Goal: Information Seeking & Learning: Check status

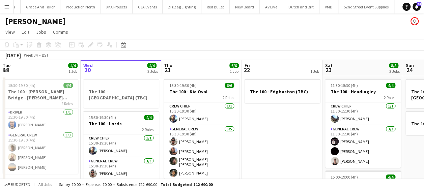
click at [7, 4] on button "Menu" at bounding box center [6, 6] width 13 height 13
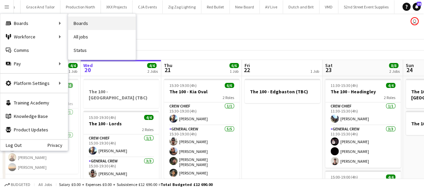
click at [71, 23] on link "Boards" at bounding box center [101, 23] width 67 height 13
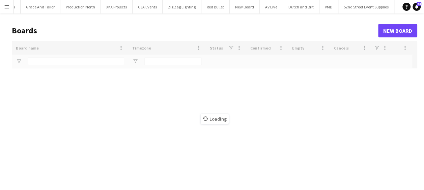
type input "***"
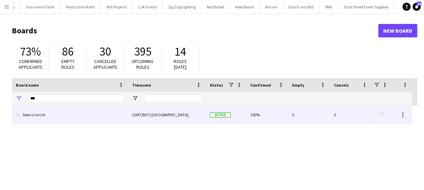
click at [43, 115] on link "Seen Live Ltd" at bounding box center [70, 115] width 108 height 19
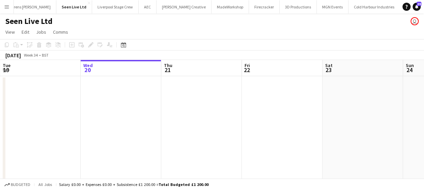
scroll to position [0, 1123]
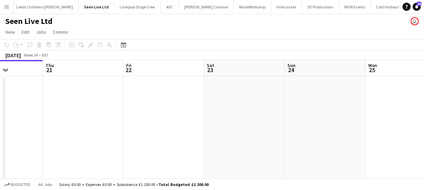
drag, startPoint x: 247, startPoint y: 126, endPoint x: 53, endPoint y: 114, distance: 193.7
click at [53, 114] on app-calendar-viewport "Sun 17 Mon 18 Tue 19 Wed 20 Thu 21 Fri 22 Sat 23 Sun 24 Mon 25 Tue 26 8/8 2 Job…" at bounding box center [212, 167] width 424 height 214
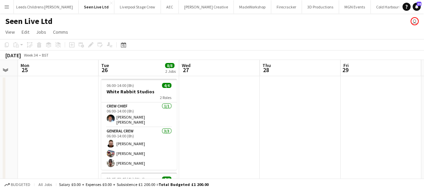
drag, startPoint x: 165, startPoint y: 117, endPoint x: 65, endPoint y: 117, distance: 99.2
click at [65, 117] on app-calendar-viewport "Thu 21 Fri 22 Sat 23 Sun 24 Mon 25 Tue 26 8/8 2 Jobs Wed 27 Thu 28 Fri 29 Sat 3…" at bounding box center [212, 167] width 424 height 214
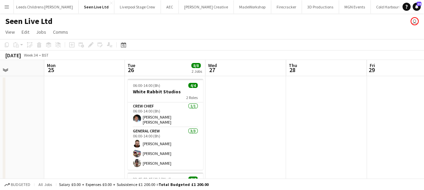
drag, startPoint x: 174, startPoint y: 116, endPoint x: 69, endPoint y: 111, distance: 105.4
click at [59, 115] on app-calendar-viewport "Thu 21 Fri 22 Sat 23 Sun 24 Mon 25 Tue 26 8/8 2 Jobs Wed 27 Thu 28 Fri 29 Sat 3…" at bounding box center [212, 167] width 424 height 214
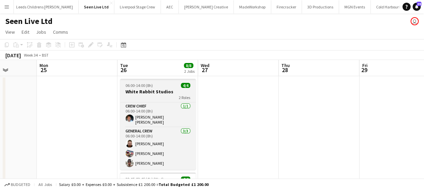
click at [152, 90] on h3 "White Rabbit Studios" at bounding box center [158, 92] width 76 height 6
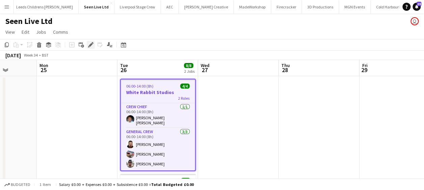
click at [92, 44] on icon at bounding box center [93, 43] width 2 height 2
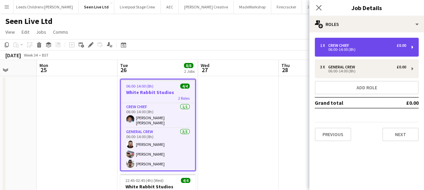
drag, startPoint x: 360, startPoint y: 46, endPoint x: 355, endPoint y: 47, distance: 4.4
click at [359, 46] on div "1 x Crew Chief £0.00" at bounding box center [363, 45] width 86 height 5
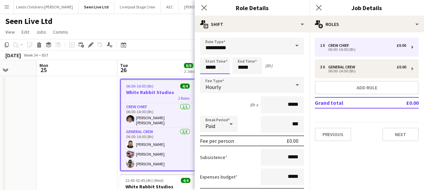
click at [208, 66] on input "*****" at bounding box center [215, 65] width 30 height 17
click at [208, 51] on div at bounding box center [207, 54] width 13 height 7
type input "*****"
click at [211, 53] on div at bounding box center [207, 54] width 13 height 7
click at [239, 59] on input "*****" at bounding box center [247, 65] width 30 height 17
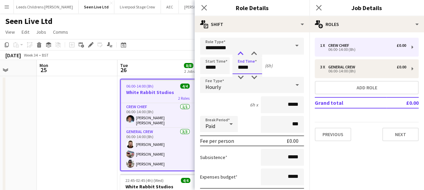
click at [239, 53] on div at bounding box center [240, 54] width 13 height 7
type input "*****"
click at [239, 53] on div at bounding box center [240, 54] width 13 height 7
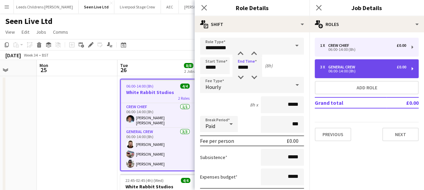
click at [336, 65] on div "General Crew" at bounding box center [343, 67] width 30 height 5
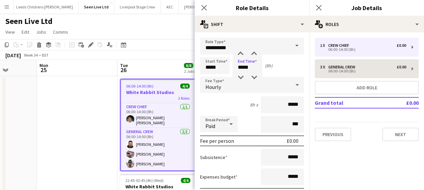
type input "**********"
type input "*****"
type input "*"
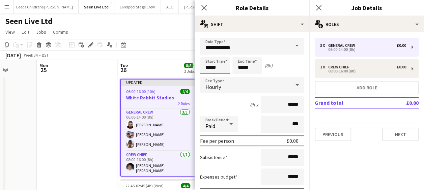
click at [216, 64] on input "*****" at bounding box center [215, 65] width 30 height 17
click at [209, 51] on div at bounding box center [207, 54] width 13 height 7
type input "*****"
click at [209, 51] on div at bounding box center [207, 54] width 13 height 7
click at [235, 58] on input "*****" at bounding box center [247, 65] width 30 height 17
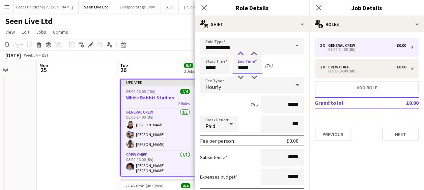
click at [241, 52] on div at bounding box center [240, 54] width 13 height 7
type input "*****"
click at [241, 52] on div at bounding box center [240, 54] width 13 height 7
click at [204, 9] on icon at bounding box center [204, 7] width 6 height 6
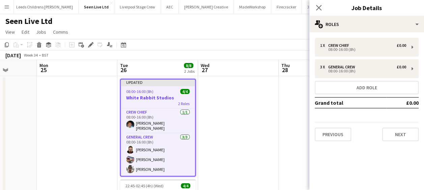
click at [253, 89] on app-date-cell at bounding box center [238, 175] width 81 height 198
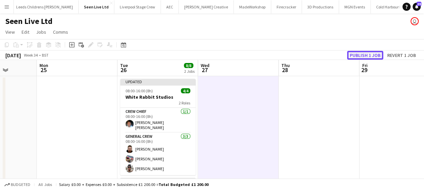
click at [369, 53] on button "Publish 1 job" at bounding box center [365, 55] width 36 height 9
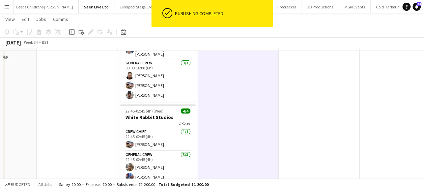
scroll to position [0, 0]
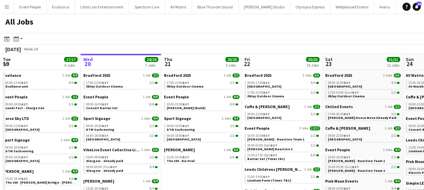
click at [12, 5] on button "Menu" at bounding box center [6, 6] width 13 height 13
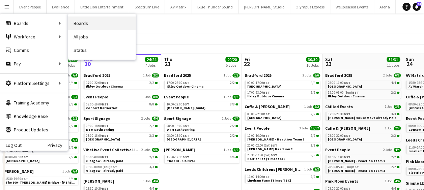
click at [78, 23] on link "Boards" at bounding box center [101, 23] width 67 height 13
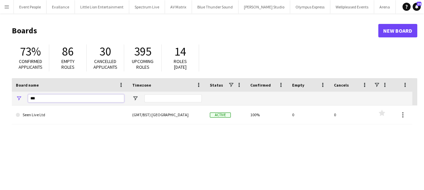
drag, startPoint x: 45, startPoint y: 98, endPoint x: 4, endPoint y: 106, distance: 41.4
click at [4, 106] on main "Boards New Board 73% Confirmed applicants 86 Empty roles 30 Cancelled applicant…" at bounding box center [212, 135] width 424 height 244
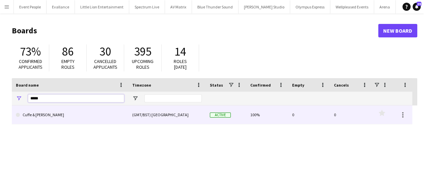
type input "*****"
click at [45, 118] on link "Cuffe & [PERSON_NAME]" at bounding box center [70, 115] width 108 height 19
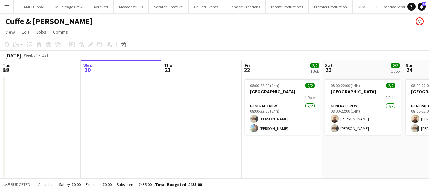
scroll to position [0, 629]
drag, startPoint x: 103, startPoint y: 134, endPoint x: 214, endPoint y: 131, distance: 111.0
click at [212, 130] on app-calendar-viewport "Sun 17 Mon 18 Tue 19 Wed 20 Thu 21 Fri 22 2/2 1 Job Sat 23 2/2 1 Job Sun 24 2/2…" at bounding box center [214, 119] width 429 height 119
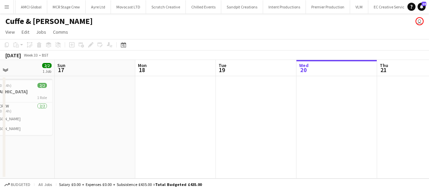
drag, startPoint x: 247, startPoint y: 137, endPoint x: 119, endPoint y: 139, distance: 128.2
click at [247, 137] on app-calendar-viewport "Thu 14 Fri 15 Sat 16 2/2 1 Job Sun 17 Mon 18 Tue 19 Wed 20 Thu 21 Fri 22 2/2 1 …" at bounding box center [214, 119] width 429 height 119
drag, startPoint x: 124, startPoint y: 139, endPoint x: 250, endPoint y: 135, distance: 125.6
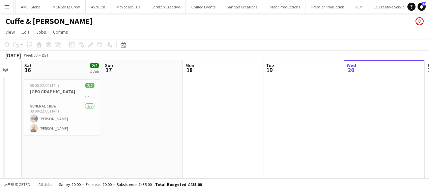
click at [250, 135] on app-calendar-viewport "Thu 14 Fri 15 Sat 16 2/2 1 Job Sun 17 Mon 18 Tue 19 Wed 20 Thu 21 Fri 22 2/2 1 …" at bounding box center [214, 119] width 429 height 119
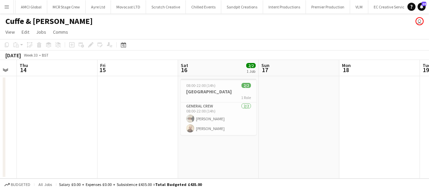
drag, startPoint x: 299, startPoint y: 139, endPoint x: 175, endPoint y: 147, distance: 124.4
click at [298, 139] on app-calendar-viewport "Tue 12 2/2 1 Job Wed 13 Thu 14 Fri 15 Sat 16 2/2 1 Job Sun 17 Mon 18 Tue 19 Wed…" at bounding box center [214, 119] width 429 height 119
drag, startPoint x: 141, startPoint y: 146, endPoint x: 254, endPoint y: 145, distance: 112.4
click at [253, 145] on app-calendar-viewport "Tue 12 2/2 1 Job Wed 13 Thu 14 Fri 15 Sat 16 2/2 1 Job Sun 17 Mon 18 Tue 19 Wed…" at bounding box center [214, 119] width 429 height 119
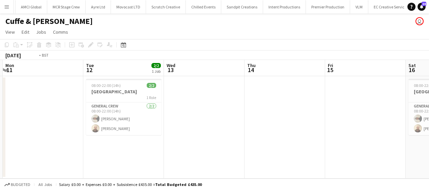
drag, startPoint x: 136, startPoint y: 145, endPoint x: 253, endPoint y: 145, distance: 117.4
click at [253, 145] on app-calendar-viewport "Sat 9 Sun 10 Mon 11 Tue 12 2/2 1 Job Wed 13 Thu 14 Fri 15 Sat 16 2/2 1 Job Sun …" at bounding box center [214, 119] width 429 height 119
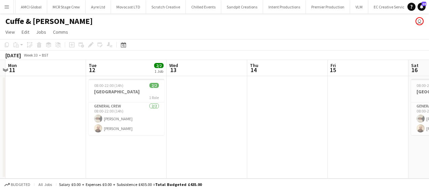
click at [255, 146] on app-calendar-viewport "Sat 9 Sun 10 Mon 11 Tue 12 2/2 1 Job Wed 13 Thu 14 Fri 15 Sat 16 2/2 1 Job Sun …" at bounding box center [214, 119] width 429 height 119
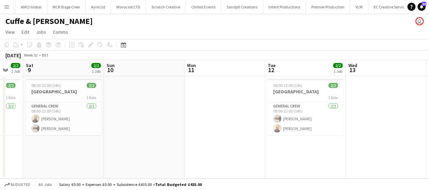
drag, startPoint x: 89, startPoint y: 148, endPoint x: 233, endPoint y: 149, distance: 144.4
click at [233, 149] on app-calendar-viewport "Thu 7 2/2 1 Job Fri 8 2/2 1 Job Sat 9 2/2 1 Job Sun 10 Mon 11 Tue 12 2/2 1 Job …" at bounding box center [214, 119] width 429 height 119
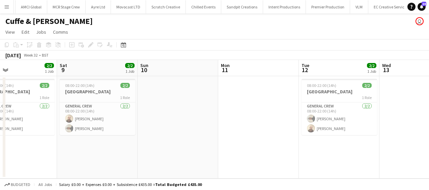
click at [248, 146] on app-calendar-viewport "Wed 6 Thu 7 2/2 1 Job Fri 8 2/2 1 Job Sat 9 2/2 1 Job Sun 10 Mon 11 Tue 12 2/2 …" at bounding box center [214, 119] width 429 height 119
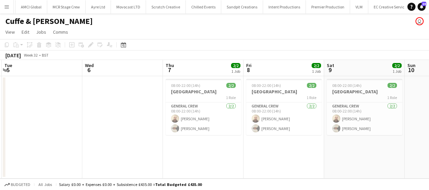
click at [270, 150] on app-calendar-viewport "Sun 3 Mon 4 Tue 5 Wed 6 Thu 7 2/2 1 Job Fri 8 2/2 1 Job Sat 9 2/2 1 Job Sun 10 …" at bounding box center [214, 119] width 429 height 119
click at [281, 150] on app-calendar-viewport "Sun 3 Mon 4 Tue 5 Wed 6 Thu 7 2/2 1 Job Fri 8 2/2 1 Job Sat 9 2/2 1 Job Sun 10 …" at bounding box center [214, 119] width 429 height 119
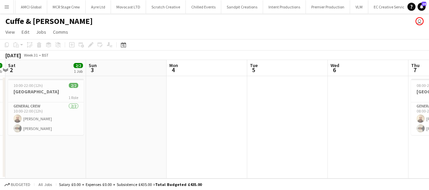
click at [285, 151] on app-calendar-viewport "Thu 31 2/2 1 Job Fri 1 2/2 1 Job Sat 2 2/2 1 Job Sun 3 Mon 4 Tue 5 Wed 6 Thu 7 …" at bounding box center [214, 119] width 429 height 119
drag, startPoint x: 161, startPoint y: 148, endPoint x: 236, endPoint y: 148, distance: 75.6
click at [238, 148] on app-calendar-viewport "Thu 31 2/2 1 Job Fri 1 2/2 1 Job Sat 2 2/2 1 Job Sun 3 Mon 4 Tue 5 Wed 6 Thu 7 …" at bounding box center [214, 119] width 429 height 119
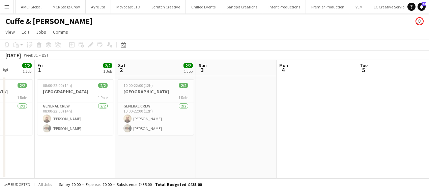
click at [237, 149] on app-calendar-viewport "Tue 29 Wed 30 2/2 1 Job Thu 31 2/2 1 Job Fri 1 2/2 1 Job Sat 2 2/2 1 Job Sun 3 …" at bounding box center [214, 119] width 429 height 119
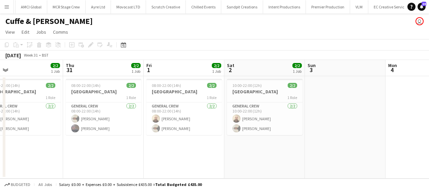
drag, startPoint x: 184, startPoint y: 149, endPoint x: 209, endPoint y: 149, distance: 25.0
click at [209, 149] on app-calendar-viewport "Mon 28 Tue 29 Wed 30 2/2 1 Job Thu 31 2/2 1 Job Fri 1 2/2 1 Job Sat 2 2/2 1 Job…" at bounding box center [214, 119] width 429 height 119
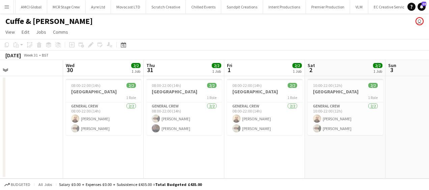
scroll to position [0, 141]
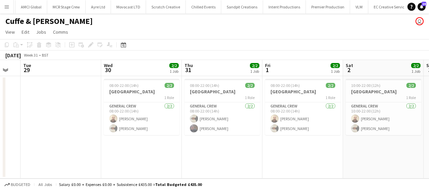
click at [200, 151] on app-calendar-viewport "Sun 27 2/2 1 Job Mon 28 Tue 29 Wed 30 2/2 1 Job Thu 31 2/2 1 Job Fri 1 2/2 1 Jo…" at bounding box center [214, 119] width 429 height 119
drag, startPoint x: 159, startPoint y: 110, endPoint x: 89, endPoint y: 108, distance: 69.2
click at [38, 110] on app-calendar-viewport "Sun 27 2/2 1 Job Mon 28 Tue 29 Wed 30 2/2 1 Job Thu 31 2/2 1 Job Fri 1 2/2 1 Jo…" at bounding box center [214, 119] width 429 height 119
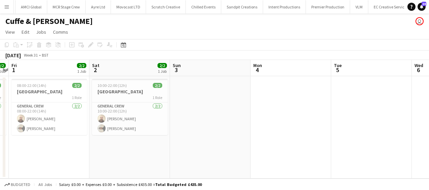
drag, startPoint x: 105, startPoint y: 113, endPoint x: 66, endPoint y: 111, distance: 38.9
click at [46, 114] on app-calendar-viewport "Tue 29 Wed 30 2/2 1 Job Thu 31 2/2 1 Job Fri 1 2/2 1 Job Sat 2 2/2 1 Job Sun 3 …" at bounding box center [214, 119] width 429 height 119
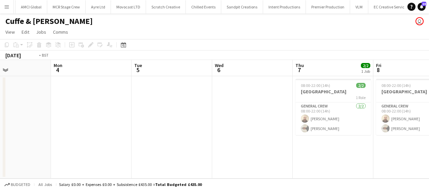
click at [78, 111] on app-calendar-viewport "Fri 1 2/2 1 Job Sat 2 2/2 1 Job Sun 3 Mon 4 Tue 5 Wed 6 Thu 7 2/2 1 Job Fri 8 2…" at bounding box center [214, 119] width 429 height 119
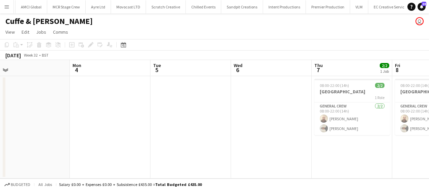
drag, startPoint x: 131, startPoint y: 113, endPoint x: 80, endPoint y: 112, distance: 50.3
click at [53, 113] on app-calendar-viewport "Fri 1 2/2 1 Job Sat 2 2/2 1 Job Sun 3 Mon 4 Tue 5 Wed 6 Thu 7 2/2 1 Job Fri 8 2…" at bounding box center [214, 119] width 429 height 119
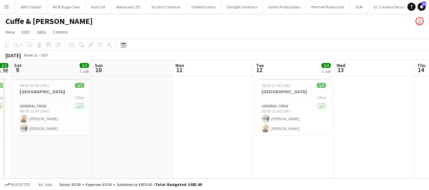
drag, startPoint x: 119, startPoint y: 113, endPoint x: 155, endPoint y: 109, distance: 36.7
click at [121, 112] on app-calendar-viewport "Tue 5 Wed 6 Thu 7 2/2 1 Job Fri 8 2/2 1 Job Sat 9 2/2 1 Job Sun 10 Mon 11 Tue 1…" at bounding box center [214, 119] width 429 height 119
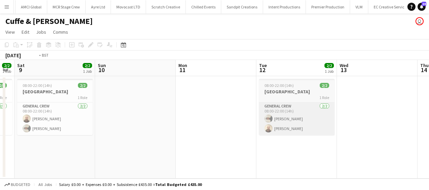
drag, startPoint x: 258, startPoint y: 107, endPoint x: 114, endPoint y: 106, distance: 143.7
click at [71, 111] on app-calendar-viewport "Tue 5 Wed 6 Thu 7 2/2 1 Job Fri 8 2/2 1 Job Sat 9 2/2 1 Job Sun 10 Mon 11 Tue 1…" at bounding box center [214, 119] width 429 height 119
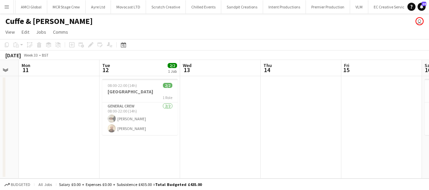
drag, startPoint x: 37, startPoint y: 105, endPoint x: 133, endPoint y: 100, distance: 95.9
click at [73, 103] on app-calendar-viewport "Fri 8 2/2 1 Job Sat 9 2/2 1 Job Sun 10 Mon 11 Tue 12 2/2 1 Job Wed 13 Thu 14 Fr…" at bounding box center [214, 119] width 429 height 119
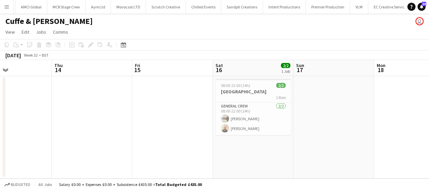
drag, startPoint x: 284, startPoint y: 100, endPoint x: 144, endPoint y: 100, distance: 139.3
click at [143, 100] on app-calendar-viewport "Mon 11 Tue 12 2/2 1 Job Wed 13 Thu 14 Fri 15 Sat 16 2/2 1 Job Sun 17 Mon 18 Tue…" at bounding box center [214, 119] width 429 height 119
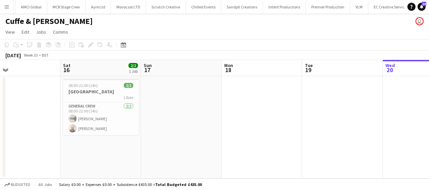
drag, startPoint x: 238, startPoint y: 101, endPoint x: 211, endPoint y: 98, distance: 27.8
click at [194, 99] on app-calendar-viewport "Wed 13 Thu 14 Fri 15 Sat 16 2/2 1 Job Sun 17 Mon 18 Tue 19 Wed 20 Thu 21 Fri 22…" at bounding box center [214, 119] width 429 height 119
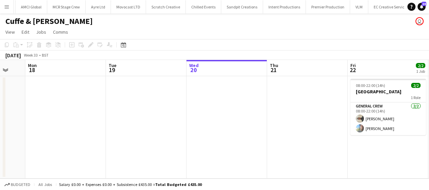
drag, startPoint x: 280, startPoint y: 95, endPoint x: 275, endPoint y: 96, distance: 5.5
click at [279, 96] on app-calendar-viewport "Fri 15 Sat 16 2/2 1 Job Sun 17 Mon 18 Tue 19 Wed 20 Thu 21 Fri 22 2/2 1 Job Sat…" at bounding box center [214, 119] width 429 height 119
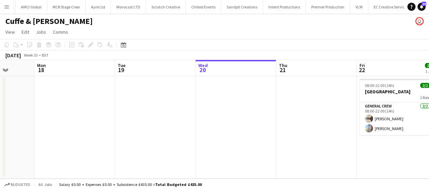
drag, startPoint x: 231, startPoint y: 100, endPoint x: 395, endPoint y: 91, distance: 163.9
click at [399, 91] on app-calendar-viewport "Fri 15 Sat 16 2/2 1 Job Sun 17 Mon 18 Tue 19 Wed 20 Thu 21 Fri 22 2/2 1 Job Sat…" at bounding box center [214, 119] width 429 height 119
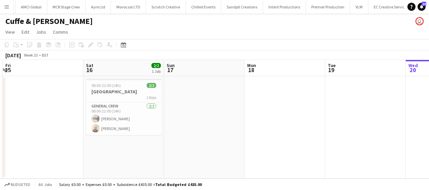
drag, startPoint x: 155, startPoint y: 105, endPoint x: 276, endPoint y: 107, distance: 121.5
click at [281, 107] on app-calendar-viewport "Wed 13 Thu 14 Fri 15 Sat 16 2/2 1 Job Sun 17 Mon 18 Tue 19 Wed 20 Thu 21 Fri 22…" at bounding box center [214, 119] width 429 height 119
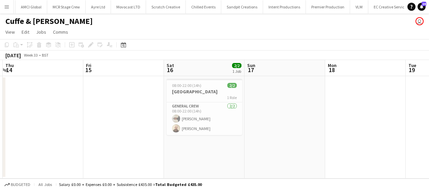
scroll to position [0, 163]
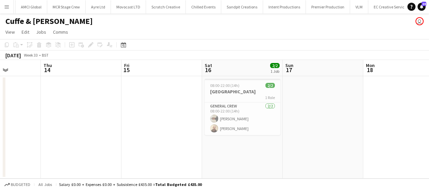
drag, startPoint x: 98, startPoint y: 113, endPoint x: 381, endPoint y: 119, distance: 282.8
click at [345, 119] on app-calendar-viewport "Tue 12 2/2 1 Job Wed 13 Thu 14 Fri 15 Sat 16 2/2 1 Job Sun 17 Mon 18 Tue 19 Wed…" at bounding box center [214, 119] width 429 height 119
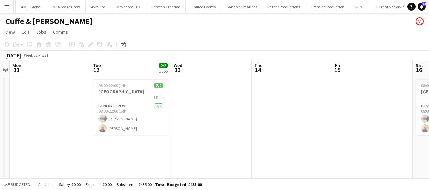
drag, startPoint x: 185, startPoint y: 131, endPoint x: 390, endPoint y: 129, distance: 205.1
click at [424, 129] on html "Menu Boards Boards Boards All jobs Status Workforce Workforce My Workforce Recr…" at bounding box center [214, 95] width 429 height 190
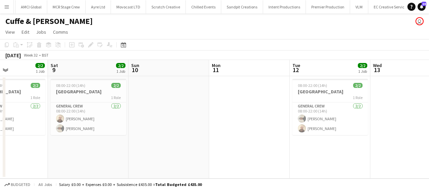
drag, startPoint x: 209, startPoint y: 127, endPoint x: 156, endPoint y: 138, distance: 53.9
click at [304, 126] on app-calendar-viewport "Wed 6 Thu 7 2/2 1 Job Fri 8 2/2 1 Job Sat 9 2/2 1 Job Sun 10 Mon 11 Tue 12 2/2 …" at bounding box center [214, 119] width 429 height 119
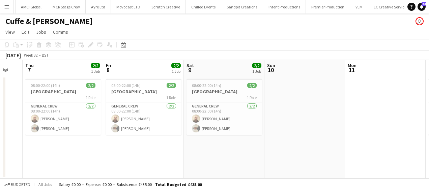
drag, startPoint x: 139, startPoint y: 140, endPoint x: 291, endPoint y: 140, distance: 151.8
click at [326, 139] on app-calendar-viewport "Mon 4 Tue 5 Wed 6 Thu 7 2/2 1 Job Fri 8 2/2 1 Job Sat 9 2/2 1 Job Sun 10 Mon 11…" at bounding box center [214, 119] width 429 height 119
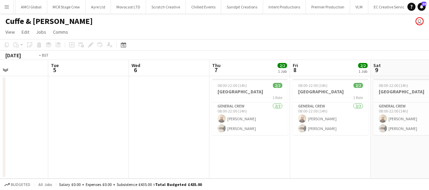
drag, startPoint x: 150, startPoint y: 147, endPoint x: 189, endPoint y: 149, distance: 39.5
click at [389, 147] on app-calendar-viewport "Sat 2 2/2 1 Job Sun 3 Mon 4 Tue 5 Wed 6 Thu 7 2/2 1 Job Fri 8 2/2 1 Job Sat 9 2…" at bounding box center [214, 119] width 429 height 119
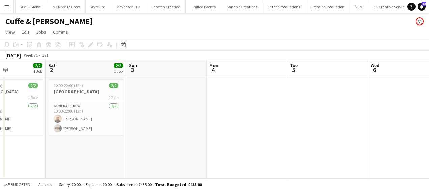
drag, startPoint x: 189, startPoint y: 149, endPoint x: 104, endPoint y: 151, distance: 85.7
click at [362, 149] on app-calendar-viewport "Wed 30 2/2 1 Job Thu 31 2/2 1 Job Fri 1 2/2 1 Job Sat 2 2/2 1 Job Sun 3 Mon 4 T…" at bounding box center [214, 119] width 429 height 119
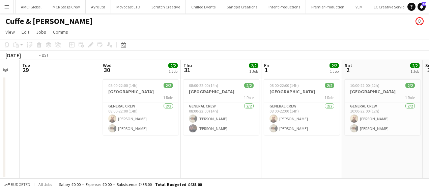
drag, startPoint x: 198, startPoint y: 148, endPoint x: 332, endPoint y: 143, distance: 133.7
click at [347, 143] on app-calendar-viewport "Sun 27 2/2 1 Job Mon 28 Tue 29 Wed 30 2/2 1 Job Thu 31 2/2 1 Job Fri 1 2/2 1 Jo…" at bounding box center [214, 119] width 429 height 119
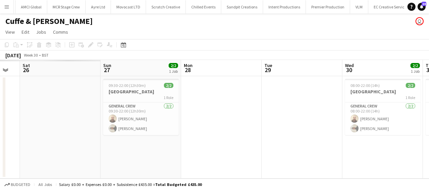
drag, startPoint x: 179, startPoint y: 146, endPoint x: 139, endPoint y: 141, distance: 40.5
click at [286, 140] on app-calendar-viewport "Thu 24 Fri 25 Sat 26 Sun 27 2/2 1 Job Mon 28 Tue 29 Wed 30 2/2 1 Job Thu 31 2/2…" at bounding box center [214, 119] width 429 height 119
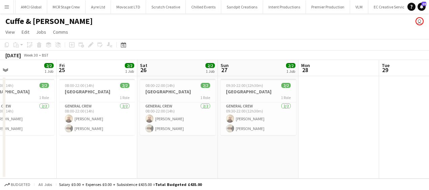
drag, startPoint x: 244, startPoint y: 133, endPoint x: 252, endPoint y: 133, distance: 8.1
click at [252, 133] on app-calendar-viewport "Tue 22 Wed 23 1/1 1 Job Thu 24 2/2 1 Job Fri 25 2/2 1 Job Sat 26 2/2 1 Job Sun …" at bounding box center [214, 119] width 429 height 119
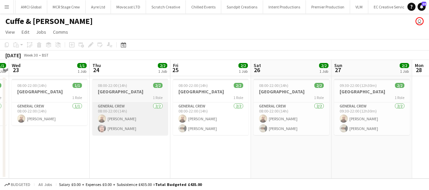
drag, startPoint x: 182, startPoint y: 130, endPoint x: 225, endPoint y: 130, distance: 43.2
click at [298, 128] on app-calendar-viewport "Mon 21 Tue 22 1/1 1 Job Wed 23 1/1 1 Job Thu 24 2/2 1 Job Fri 25 2/2 1 Job Sat …" at bounding box center [214, 119] width 429 height 119
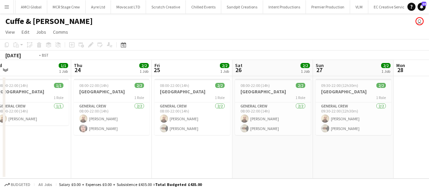
drag, startPoint x: 225, startPoint y: 130, endPoint x: 351, endPoint y: 131, distance: 125.5
click at [362, 130] on app-calendar-viewport "Mon 21 Tue 22 1/1 1 Job Wed 23 1/1 1 Job Thu 24 2/2 1 Job Fri 25 2/2 1 Job Sat …" at bounding box center [214, 119] width 429 height 119
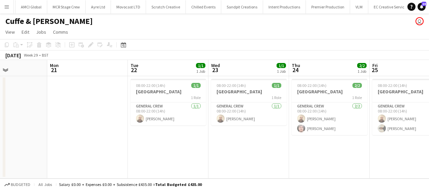
click at [424, 133] on html "Menu Boards Boards Boards All jobs Status Workforce Workforce My Workforce Recr…" at bounding box center [214, 95] width 429 height 190
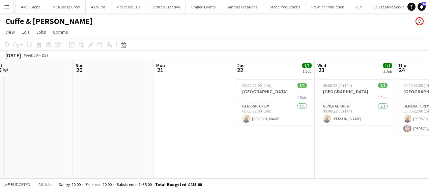
drag, startPoint x: 274, startPoint y: 133, endPoint x: 297, endPoint y: 135, distance: 23.0
click at [317, 133] on app-calendar-viewport "Thu 17 Fri 18 Sat 19 Sun 20 Mon 21 Tue 22 1/1 1 Job Wed 23 1/1 1 Job Thu 24 2/2…" at bounding box center [214, 119] width 429 height 119
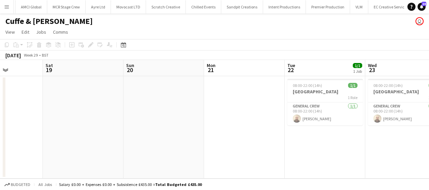
drag, startPoint x: 259, startPoint y: 132, endPoint x: 376, endPoint y: 132, distance: 116.4
click at [376, 132] on app-calendar-viewport "Wed 16 Thu 17 Fri 18 Sat 19 Sun 20 Mon 21 Tue 22 1/1 1 Job Wed 23 1/1 1 Job Thu…" at bounding box center [214, 119] width 429 height 119
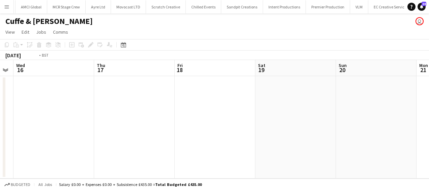
drag, startPoint x: 175, startPoint y: 130, endPoint x: 373, endPoint y: 133, distance: 198.1
click at [373, 133] on app-calendar-viewport "Mon 14 Tue 15 Wed 16 Thu 17 Fri 18 Sat 19 Sun 20 Mon 21 Tue 22 1/1 1 Job Wed 23…" at bounding box center [214, 119] width 429 height 119
drag, startPoint x: 352, startPoint y: 127, endPoint x: 237, endPoint y: 105, distance: 117.1
click at [140, 105] on app-calendar-viewport "Sat 12 Sun 13 Mon 14 Tue 15 Wed 16 Thu 17 Fri 18 Sat 19 Sun 20 Mon 21 Tue 22 1/…" at bounding box center [214, 119] width 429 height 119
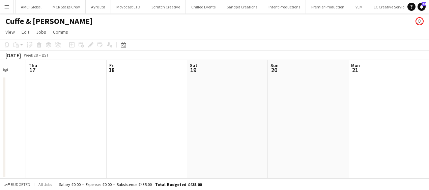
drag, startPoint x: 264, startPoint y: 107, endPoint x: 296, endPoint y: 107, distance: 31.7
click at [217, 108] on app-calendar-viewport "Mon 14 Tue 15 Wed 16 Thu 17 Fri 18 Sat 19 Sun 20 Mon 21 Tue 22 1/1 1 Job Wed 23…" at bounding box center [214, 119] width 429 height 119
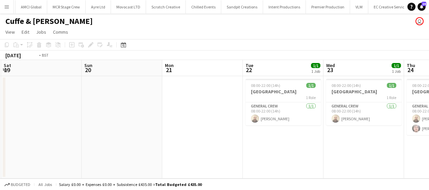
click at [180, 119] on app-calendar-viewport "Wed 16 Thu 17 Fri 18 Sat 19 Sun 20 Mon 21 Tue 22 1/1 1 Job Wed 23 1/1 1 Job Thu…" at bounding box center [214, 119] width 429 height 119
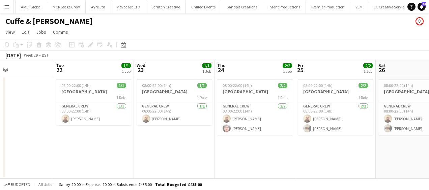
drag, startPoint x: 360, startPoint y: 112, endPoint x: 188, endPoint y: 106, distance: 172.9
click at [161, 106] on app-calendar-viewport "Fri 18 Sat 19 Sun 20 Mon 21 Tue 22 1/1 1 Job Wed 23 1/1 1 Job Thu 24 2/2 1 Job …" at bounding box center [214, 119] width 429 height 119
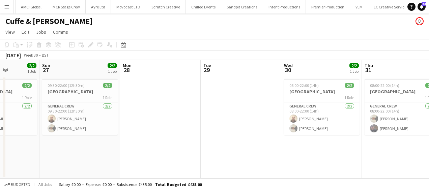
drag, startPoint x: 351, startPoint y: 108, endPoint x: 264, endPoint y: 113, distance: 87.2
click at [195, 116] on app-calendar-viewport "Thu 24 2/2 1 Job Fri 25 2/2 1 Job Sat 26 2/2 1 Job Sun 27 2/2 1 Job Mon 28 Tue …" at bounding box center [214, 119] width 429 height 119
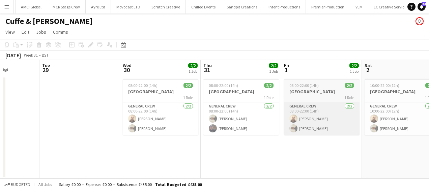
drag, startPoint x: 233, startPoint y: 117, endPoint x: 378, endPoint y: 109, distance: 145.6
click at [196, 113] on app-calendar-viewport "Sat 26 2/2 1 Job Sun 27 2/2 1 Job Mon 28 Tue 29 Wed 30 2/2 1 Job Thu 31 2/2 1 J…" at bounding box center [214, 119] width 429 height 119
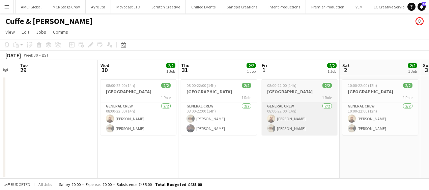
drag
click at [276, 113] on app-calendar-viewport "Sat 26 2/2 1 Job Sun 27 2/2 1 Job Mon 28 Tue 29 Wed 30 2/2 1 Job Thu 31 2/2 1 J…" at bounding box center [214, 119] width 429 height 119
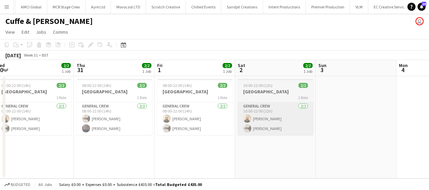
click at [271, 111] on app-calendar-viewport "Mon 28 Tue 29 Wed 30 2/2 1 Job Thu 31 2/2 1 Job Fri 1 2/2 1 Job Sat 2 2/2 1 Job…" at bounding box center [214, 119] width 429 height 119
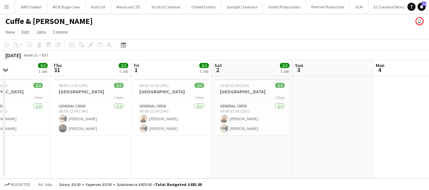
scroll to position [0, 190]
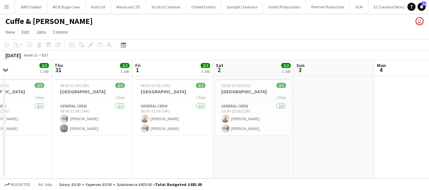
click at [272, 110] on app-calendar-viewport "Mon 28 Tue 29 Wed 30 2/2 1 Job Thu 31 2/2 1 Job Fri 1 2/2 1 Job Sat 2 2/2 1 Job…" at bounding box center [214, 119] width 429 height 119
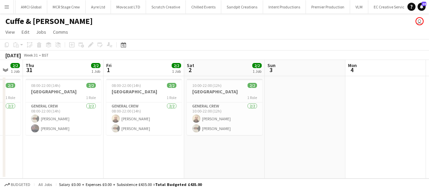
drag, startPoint x: 206, startPoint y: 154, endPoint x: 120, endPoint y: 154, distance: 86.0
click at [120, 154] on app-calendar-viewport "Sun 27 2/2 1 Job Mon 28 Tue 29 Wed 30 2/2 1 Job Thu 31 2/2 1 Job Fri 1 2/2 1 Jo…" at bounding box center [214, 119] width 429 height 119
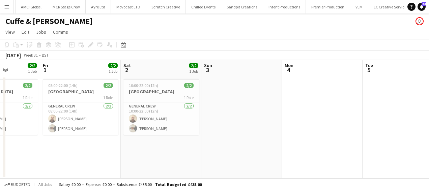
scroll to position [0, 221]
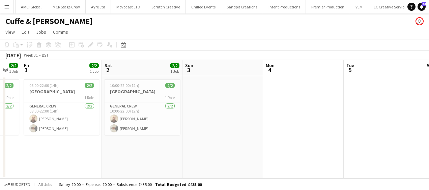
drag, startPoint x: 190, startPoint y: 152, endPoint x: 109, endPoint y: 153, distance: 81.7
click at [108, 153] on app-calendar-viewport "Tue 29 Wed 30 2/2 1 Job Thu 31 2/2 1 Job Fri 1 2/2 1 Job Sat 2 2/2 1 Job Sun 3 …" at bounding box center [214, 119] width 429 height 119
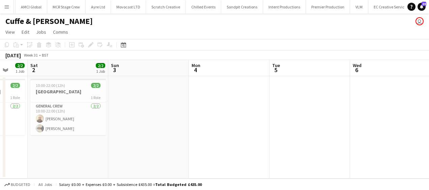
click at [88, 139] on app-calendar-viewport "Tue 29 Wed 30 2/2 1 Job Thu 31 2/2 1 Job Fri 1 2/2 1 Job Sat 2 2/2 1 Job Sun 3 …" at bounding box center [214, 119] width 429 height 119
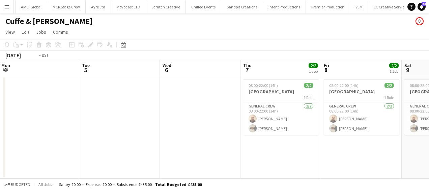
drag, startPoint x: 275, startPoint y: 138, endPoint x: 96, endPoint y: 134, distance: 179.2
click at [91, 135] on app-calendar-viewport "Thu 31 2/2 1 Job Fri 1 2/2 1 Job Sat 2 2/2 1 Job Sun 3 Mon 4 Tue 5 Wed 6 Thu 7 …" at bounding box center [214, 119] width 429 height 119
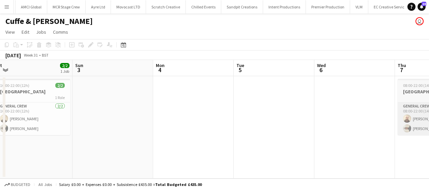
drag, startPoint x: 220, startPoint y: 141, endPoint x: 101, endPoint y: 132, distance: 119.4
click at [54, 133] on app-calendar-viewport "Thu 31 2/2 1 Job Fri 1 2/2 1 Job Sat 2 2/2 1 Job Sun 3 Mon 4 Tue 5 Wed 6 Thu 7 …" at bounding box center [214, 119] width 429 height 119
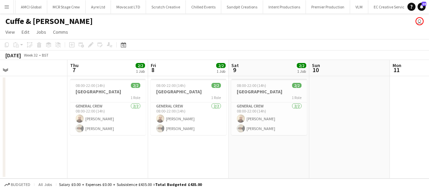
scroll to position [0, 185]
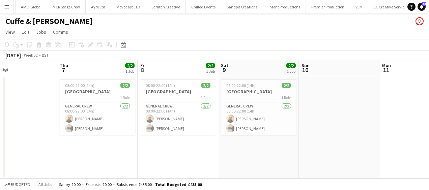
drag, startPoint x: 154, startPoint y: 138, endPoint x: 134, endPoint y: 139, distance: 19.6
click at [134, 139] on app-calendar-viewport "Mon 4 Tue 5 Wed 6 Thu 7 2/2 1 Job Fri 8 2/2 1 Job Sat 9 2/2 1 Job Sun 10 Mon 11…" at bounding box center [214, 119] width 429 height 119
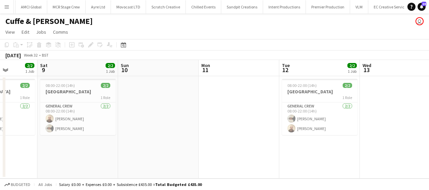
drag, startPoint x: 289, startPoint y: 111, endPoint x: 72, endPoint y: 125, distance: 217.4
click at [72, 126] on app-calendar-viewport "Mon 4 Tue 5 Wed 6 Thu 7 2/2 1 Job Fri 8 2/2 1 Job Sat 9 2/2 1 Job Sun 10 Mon 11…" at bounding box center [214, 119] width 429 height 119
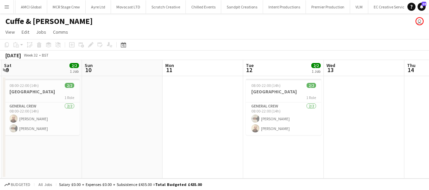
drag, startPoint x: 228, startPoint y: 121, endPoint x: 127, endPoint y: 126, distance: 101.3
click at [126, 126] on app-calendar-viewport "Wed 6 Thu 7 2/2 1 Job Fri 8 2/2 1 Job Sat 9 2/2 1 Job Sun 10 Mon 11 Tue 12 2/2 …" at bounding box center [214, 119] width 429 height 119
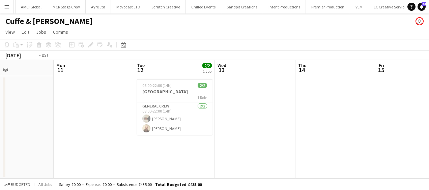
drag, startPoint x: 160, startPoint y: 125, endPoint x: 9, endPoint y: 122, distance: 150.2
click at [7, 123] on app-calendar-viewport "Fri 8 2/2 1 Job Sat 9 2/2 1 Job Sun 10 Mon 11 Tue 12 2/2 1 Job Wed 13 Thu 14 Fr…" at bounding box center [214, 119] width 429 height 119
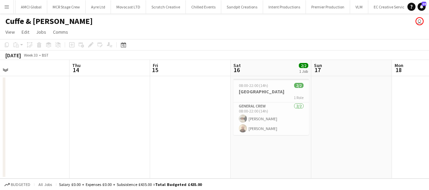
drag, startPoint x: 165, startPoint y: 117, endPoint x: 92, endPoint y: 119, distance: 73.6
click at [92, 119] on app-calendar-viewport "Sun 10 Mon 11 Tue 12 2/2 1 Job Wed 13 Thu 14 Fri 15 Sat 16 2/2 1 Job Sun 17 Mon…" at bounding box center [214, 119] width 429 height 119
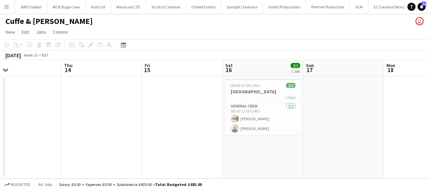
click at [88, 118] on app-calendar-viewport "Sun 10 Mon 11 Tue 12 2/2 1 Job Wed 13 Thu 14 Fri 15 Sat 16 2/2 1 Job Sun 17 Mon…" at bounding box center [214, 119] width 429 height 119
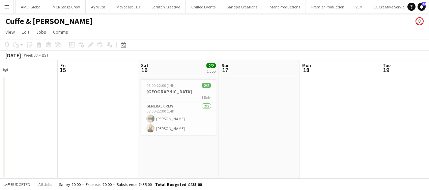
drag, startPoint x: 279, startPoint y: 105, endPoint x: 191, endPoint y: 107, distance: 88.4
click at [194, 107] on app-calendar-viewport "Tue 12 2/2 1 Job Wed 13 Thu 14 Fri 15 Sat 16 2/2 1 Job Sun 17 Mon 18 Tue 19 Wed…" at bounding box center [214, 119] width 429 height 119
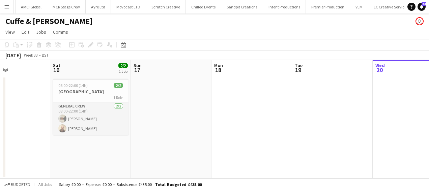
drag, startPoint x: 143, startPoint y: 130, endPoint x: 232, endPoint y: 132, distance: 89.4
click at [241, 130] on app-calendar-viewport "Tue 12 2/2 1 Job Wed 13 Thu 14 Fri 15 Sat 16 2/2 1 Job Sun 17 Mon 18 Tue 19 Wed…" at bounding box center [214, 119] width 429 height 119
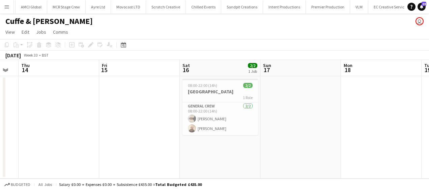
drag, startPoint x: 133, startPoint y: 139, endPoint x: 231, endPoint y: 139, distance: 97.5
click at [236, 139] on app-calendar-viewport "Tue 12 2/2 1 Job Wed 13 Thu 14 Fri 15 Sat 16 2/2 1 Job Sun 17 Mon 18 Tue 19 Wed…" at bounding box center [214, 119] width 429 height 119
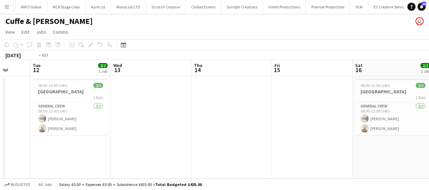
click at [287, 136] on app-calendar-viewport "Sat 9 2/2 1 Job Sun 10 Mon 11 Tue 12 2/2 1 Job Wed 13 Thu 14 Fri 15 Sat 16 2/2 …" at bounding box center [214, 119] width 429 height 119
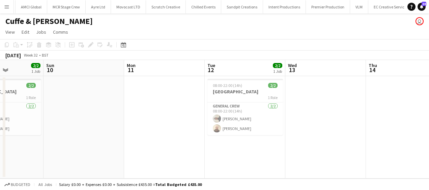
drag, startPoint x: 204, startPoint y: 145, endPoint x: 279, endPoint y: 144, distance: 74.9
click at [285, 143] on app-calendar-viewport "Thu 7 2/2 1 Job Fri 8 2/2 1 Job Sat 9 2/2 1 Job Sun 10 Mon 11 Tue 12 2/2 1 Job …" at bounding box center [214, 119] width 429 height 119
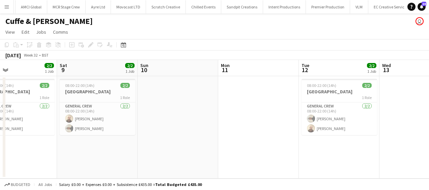
drag, startPoint x: 297, startPoint y: 144, endPoint x: 234, endPoint y: 146, distance: 62.5
click at [308, 143] on app-calendar-viewport "Wed 6 Thu 7 2/2 1 Job Fri 8 2/2 1 Job Sat 9 2/2 1 Job Sun 10 Mon 11 Tue 12 2/2 …" at bounding box center [214, 119] width 429 height 119
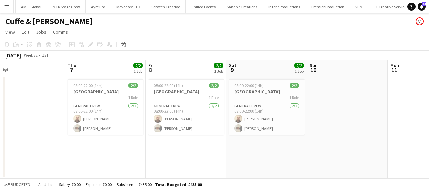
drag, startPoint x: 189, startPoint y: 150, endPoint x: 203, endPoint y: 148, distance: 14.7
click at [254, 145] on app-calendar-viewport "Mon 4 Tue 5 Wed 6 Thu 7 2/2 1 Job Fri 8 2/2 1 Job Sat 9 2/2 1 Job Sun 10 Mon 11…" at bounding box center [214, 119] width 429 height 119
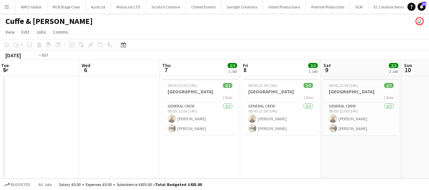
drag, startPoint x: 268, startPoint y: 148, endPoint x: 302, endPoint y: 148, distance: 33.7
click at [302, 148] on app-calendar-viewport "Sun 3 Mon 4 Tue 5 Wed 6 Thu 7 2/2 1 Job Fri 8 2/2 1 Job Sat 9 2/2 1 Job Sun 10 …" at bounding box center [214, 119] width 429 height 119
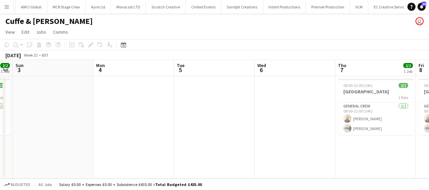
drag, startPoint x: 312, startPoint y: 145, endPoint x: 221, endPoint y: 152, distance: 90.7
click at [310, 145] on app-calendar-viewport "Thu 31 2/2 1 Job Fri 1 2/2 1 Job Sat 2 2/2 1 Job Sun 3 Mon 4 Tue 5 Wed 6 Thu 7 …" at bounding box center [214, 119] width 429 height 119
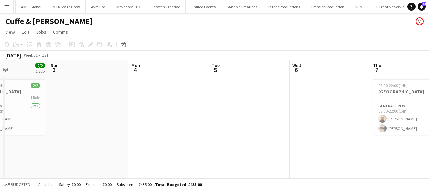
drag, startPoint x: 224, startPoint y: 155, endPoint x: 151, endPoint y: 153, distance: 72.9
click at [325, 152] on app-calendar-viewport "Thu 31 2/2 1 Job Fri 1 2/2 1 Job Sat 2 2/2 1 Job Sun 3 Mon 4 Tue 5 Wed 6 Thu 7 …" at bounding box center [214, 119] width 429 height 119
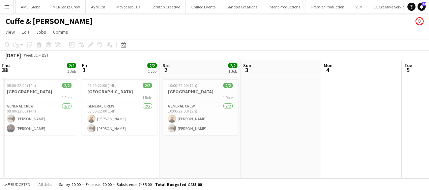
click at [267, 153] on app-calendar-viewport "Tue 29 Wed 30 2/2 1 Job Thu 31 2/2 1 Job Fri 1 2/2 1 Job Sat 2 2/2 1 Job Sun 3 …" at bounding box center [214, 119] width 429 height 119
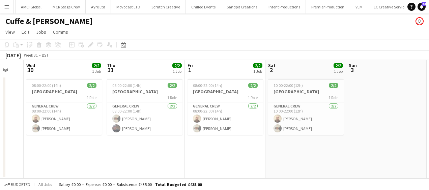
drag, startPoint x: 210, startPoint y: 152, endPoint x: 236, endPoint y: 153, distance: 25.3
click at [236, 153] on app-calendar-viewport "Mon 28 Tue 29 Wed 30 2/2 1 Job Thu 31 2/2 1 Job Fri 1 2/2 1 Job Sat 2 2/2 1 Job…" at bounding box center [214, 119] width 429 height 119
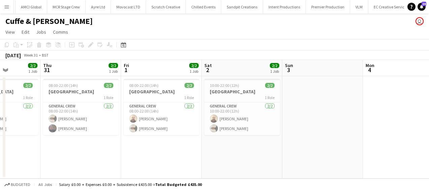
drag, startPoint x: 161, startPoint y: 143, endPoint x: 155, endPoint y: 142, distance: 6.8
click at [155, 143] on app-calendar-viewport "Mon 28 Tue 29 Wed 30 2/2 1 Job Thu 31 2/2 1 Job Fri 1 2/2 1 Job Sat 2 2/2 1 Job…" at bounding box center [214, 119] width 429 height 119
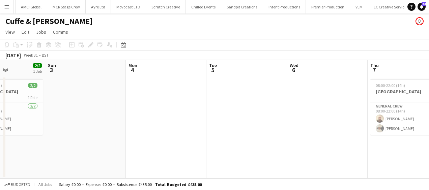
click at [103, 109] on app-calendar-viewport "Wed 30 2/2 1 Job Thu 31 2/2 1 Job Fri 1 2/2 1 Job Sat 2 2/2 1 Job Sun 3 Mon 4 T…" at bounding box center [214, 119] width 429 height 119
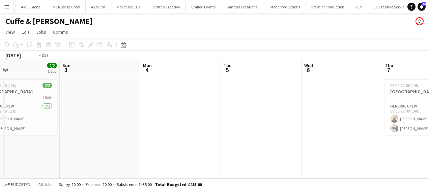
drag, startPoint x: 206, startPoint y: 112, endPoint x: 179, endPoint y: 112, distance: 27.0
click at [96, 112] on app-calendar-viewport "Wed 30 2/2 1 Job Thu 31 2/2 1 Job Fri 1 2/2 1 Job Sat 2 2/2 1 Job Sun 3 Mon 4 T…" at bounding box center [214, 119] width 429 height 119
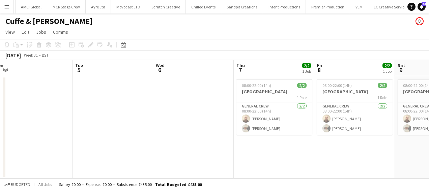
drag, startPoint x: 229, startPoint y: 117, endPoint x: 99, endPoint y: 117, distance: 130.2
click at [99, 117] on app-calendar-viewport "Fri 1 2/2 1 Job Sat 2 2/2 1 Job Sun 3 Mon 4 Tue 5 Wed 6 Thu 7 2/2 1 Job Fri 8 2…" at bounding box center [214, 119] width 429 height 119
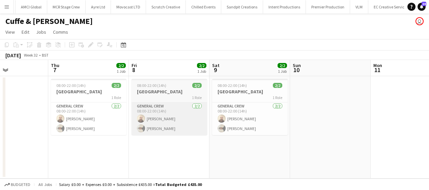
drag, startPoint x: 190, startPoint y: 140, endPoint x: 169, endPoint y: 134, distance: 22.0
click at [174, 140] on app-calendar-viewport "Sun 3 Mon 4 Tue 5 Wed 6 Thu 7 2/2 1 Job Fri 8 2/2 1 Job Sat 9 2/2 1 Job Sun 10 …" at bounding box center [214, 119] width 429 height 119
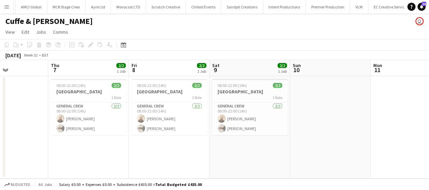
scroll to position [0, 275]
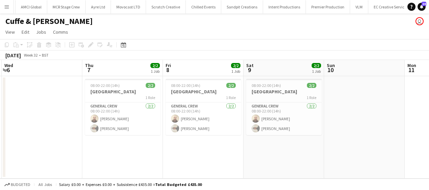
drag, startPoint x: 303, startPoint y: 154, endPoint x: 109, endPoint y: 157, distance: 194.4
click at [109, 157] on app-calendar-viewport "Sun 3 Mon 4 Tue 5 Wed 6 Thu 7 2/2 1 Job Fri 8 2/2 1 Job Sat 9 2/2 1 Job Sun 10 …" at bounding box center [214, 119] width 429 height 119
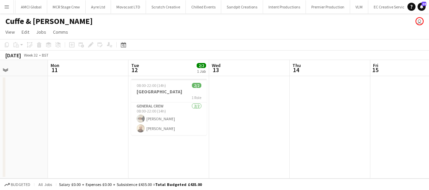
click at [128, 152] on app-calendar-viewport "Fri 8 2/2 1 Job Sat 9 2/2 1 Job Sun 10 Mon 11 Tue 12 2/2 1 Job Wed 13 Thu 14 Fr…" at bounding box center [214, 119] width 429 height 119
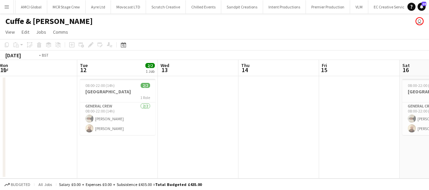
drag, startPoint x: 218, startPoint y: 152, endPoint x: 125, endPoint y: 154, distance: 93.5
click at [125, 154] on app-calendar-viewport "Fri 8 2/2 1 Job Sat 9 2/2 1 Job Sun 10 Mon 11 Tue 12 2/2 1 Job Wed 13 Thu 14 Fr…" at bounding box center [214, 119] width 429 height 119
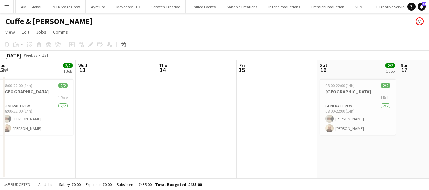
click at [162, 151] on app-calendar-viewport "Fri 8 2/2 1 Job Sat 9 2/2 1 Job Sun 10 Mon 11 Tue 12 2/2 1 Job Wed 13 Thu 14 Fr…" at bounding box center [214, 119] width 429 height 119
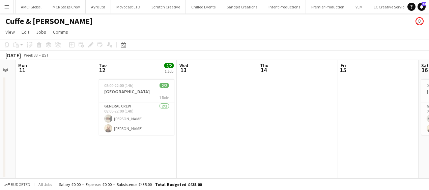
scroll to position [0, 204]
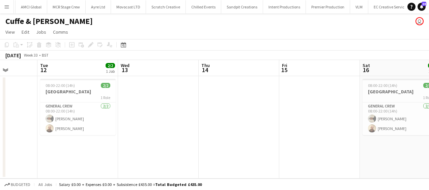
drag, startPoint x: 149, startPoint y: 101, endPoint x: 153, endPoint y: 101, distance: 3.7
click at [153, 101] on app-calendar-viewport "Sat 9 2/2 1 Job Sun 10 Mon 11 Tue 12 2/2 1 Job Wed 13 Thu 14 Fri 15 Sat 16 2/2 …" at bounding box center [214, 119] width 429 height 119
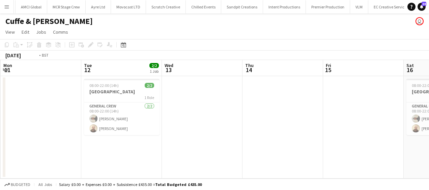
drag, startPoint x: 182, startPoint y: 164, endPoint x: 192, endPoint y: 163, distance: 10.9
click at [192, 163] on app-calendar-viewport "Sat 9 2/2 1 Job Sun 10 Mon 11 Tue 12 2/2 1 Job Wed 13 Thu 14 Fri 15 Sat 16 2/2 …" at bounding box center [214, 119] width 429 height 119
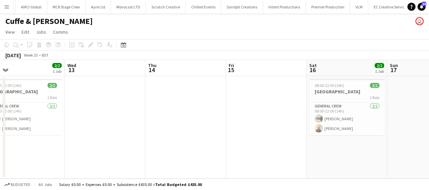
drag, startPoint x: 191, startPoint y: 163, endPoint x: 86, endPoint y: 167, distance: 105.0
click at [86, 167] on app-calendar-viewport "Sat 9 2/2 1 Job Sun 10 Mon 11 Tue 12 2/2 1 Job Wed 13 Thu 14 Fri 15 Sat 16 2/2 …" at bounding box center [214, 119] width 429 height 119
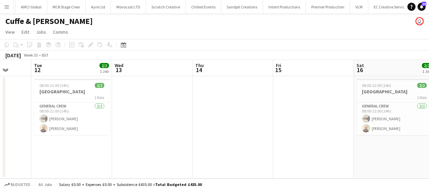
drag, startPoint x: 194, startPoint y: 167, endPoint x: 116, endPoint y: 166, distance: 77.6
click at [116, 166] on app-calendar-viewport "Sat 9 2/2 1 Job Sun 10 Mon 11 Tue 12 2/2 1 Job Wed 13 Thu 14 Fri 15 Sat 16 2/2 …" at bounding box center [214, 119] width 429 height 119
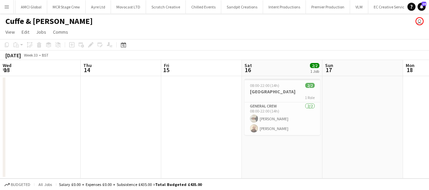
drag, startPoint x: 83, startPoint y: 167, endPoint x: 298, endPoint y: 166, distance: 215.6
click at [300, 167] on app-calendar-viewport "Mon 11 Tue 12 2/2 1 Job Wed 13 Thu 14 Fri 15 Sat 16 2/2 1 Job Sun 17 Mon 18 Tue…" at bounding box center [214, 119] width 429 height 119
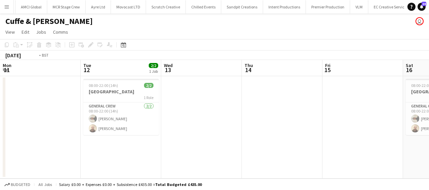
click at [337, 167] on app-calendar-viewport "Sat 9 2/2 1 Job Sun 10 Mon 11 Tue 12 2/2 1 Job Wed 13 Thu 14 Fri 15 Sat 16 2/2 …" at bounding box center [214, 119] width 429 height 119
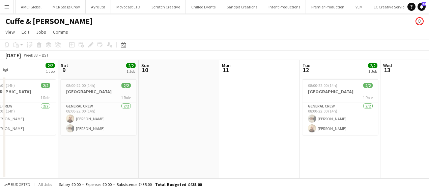
drag, startPoint x: 264, startPoint y: 169, endPoint x: 189, endPoint y: 171, distance: 74.9
click at [364, 169] on app-calendar-viewport "Wed 6 Thu 7 2/2 1 Job Fri 8 2/2 1 Job Sat 9 2/2 1 Job Sun 10 Mon 11 Tue 12 2/2 …" at bounding box center [214, 119] width 429 height 119
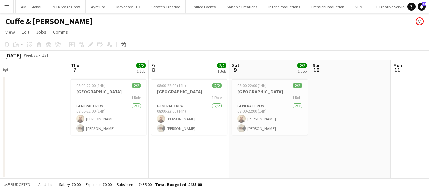
click at [355, 171] on app-calendar-viewport "Mon 4 Tue 5 Wed 6 Thu 7 2/2 1 Job Fri 8 2/2 1 Job Sat 9 2/2 1 Job Sun 10 Mon 11…" at bounding box center [214, 119] width 429 height 119
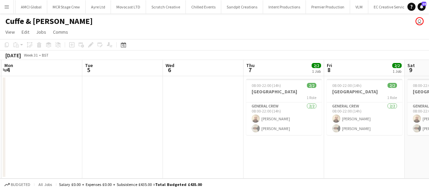
click at [387, 172] on app-calendar-viewport "Fri 1 2/2 1 Job Sat 2 2/2 1 Job Sun 3 Mon 4 Tue 5 Wed 6 Thu 7 2/2 1 Job Fri 8 2…" at bounding box center [214, 119] width 429 height 119
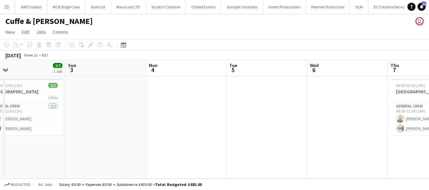
drag, startPoint x: 181, startPoint y: 171, endPoint x: 333, endPoint y: 165, distance: 152.6
click at [333, 165] on app-calendar-viewport "Thu 31 2/2 1 Job Fri 1 2/2 1 Job Sat 2 2/2 1 Job Sun 3 Mon 4 Tue 5 Wed 6 Thu 7 …" at bounding box center [214, 119] width 429 height 119
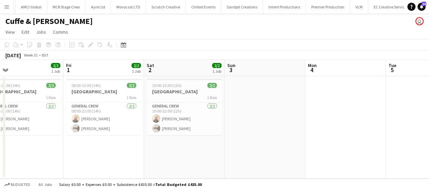
drag, startPoint x: 280, startPoint y: 169, endPoint x: 226, endPoint y: 169, distance: 53.6
click at [382, 169] on app-calendar-viewport "Tue 29 Wed 30 2/2 1 Job Thu 31 2/2 1 Job Fri 1 2/2 1 Job Sat 2 2/2 1 Job Sun 3 …" at bounding box center [214, 119] width 429 height 119
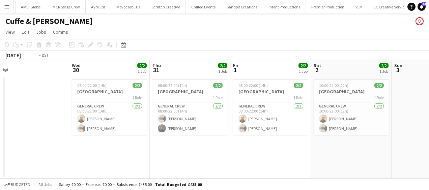
drag, startPoint x: 265, startPoint y: 169, endPoint x: 357, endPoint y: 169, distance: 91.8
click at [357, 169] on app-calendar-viewport "Sun 27 2/2 1 Job Mon 28 Tue 29 Wed 30 2/2 1 Job Thu 31 2/2 1 Job Fri 1 2/2 1 Jo…" at bounding box center [214, 119] width 429 height 119
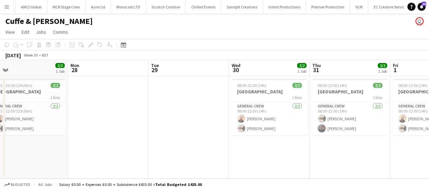
drag, startPoint x: 236, startPoint y: 169, endPoint x: 342, endPoint y: 168, distance: 106.3
click at [357, 169] on app-calendar-viewport "Fri 25 2/2 1 Job Sat 26 2/2 1 Job Sun 27 2/2 1 Job Mon 28 Tue 29 Wed 30 2/2 1 J…" at bounding box center [214, 119] width 429 height 119
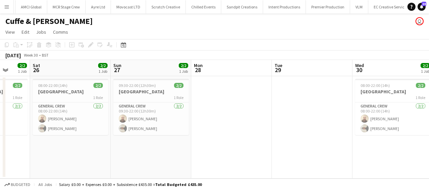
drag, startPoint x: 256, startPoint y: 169, endPoint x: 246, endPoint y: 147, distance: 24.1
click at [401, 165] on app-calendar-viewport "Wed 23 1/1 1 Job Thu 24 2/2 1 Job Fri 25 2/2 1 Job Sat 26 2/2 1 Job Sun 27 2/2 …" at bounding box center [214, 119] width 429 height 119
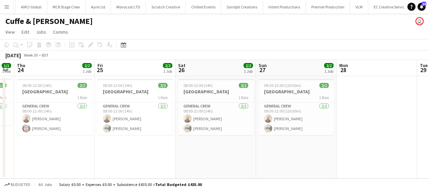
drag, startPoint x: 273, startPoint y: 148, endPoint x: 385, endPoint y: 148, distance: 112.4
click at [381, 148] on app-calendar-viewport "Tue 22 1/1 1 Job Wed 23 1/1 1 Job Thu 24 2/2 1 Job Fri 25 2/2 1 Job Sat 26 2/2 …" at bounding box center [214, 119] width 429 height 119
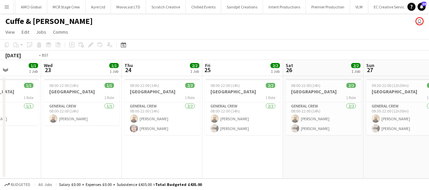
drag, startPoint x: 212, startPoint y: 154, endPoint x: 316, endPoint y: 152, distance: 104.6
click at [347, 150] on app-calendar-viewport "Sun 20 Mon 21 Tue 22 1/1 1 Job Wed 23 1/1 1 Job Thu 24 2/2 1 Job Fri 25 2/2 1 J…" at bounding box center [214, 119] width 429 height 119
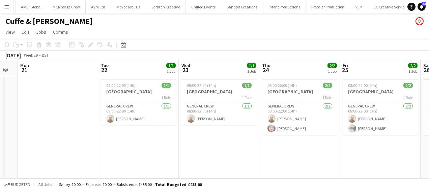
drag, startPoint x: 255, startPoint y: 154, endPoint x: 250, endPoint y: 154, distance: 4.7
click at [295, 154] on app-calendar-viewport "Fri 18 Sat 19 Sun 20 Mon 21 Tue 22 1/1 1 Job Wed 23 1/1 1 Job Thu 24 2/2 1 Job …" at bounding box center [214, 119] width 429 height 119
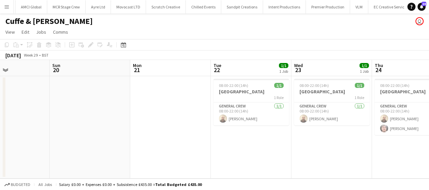
click at [315, 155] on app-calendar-viewport "Thu 17 Fri 18 Sat 19 Sun 20 Mon 21 Tue 22 1/1 1 Job Wed 23 1/1 1 Job Thu 24 2/2…" at bounding box center [214, 119] width 429 height 119
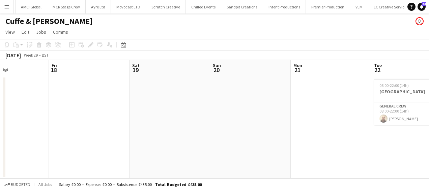
drag, startPoint x: 269, startPoint y: 155, endPoint x: 307, endPoint y: 156, distance: 37.5
click at [340, 155] on app-calendar-viewport "Tue 15 Wed 16 Thu 17 Fri 18 Sat 19 Sun 20 Mon 21 Tue 22 1/1 1 Job Wed 23 1/1 1 …" at bounding box center [214, 119] width 429 height 119
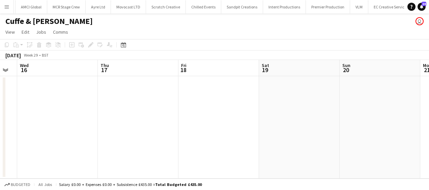
click at [313, 156] on app-calendar-viewport "Mon 14 Tue 15 Wed 16 Thu 17 Fri 18 Sat 19 Sun 20 Mon 21 Tue 22 1/1 1 Job Wed 23…" at bounding box center [214, 119] width 429 height 119
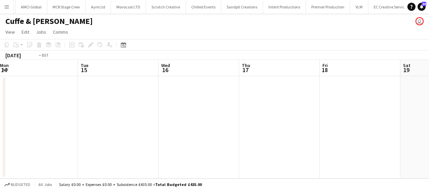
click at [251, 156] on app-calendar-viewport "Sat 12 Sun 13 Mon 14 Tue 15 Wed 16 Thu 17 Fri 18 Sat 19 Sun 20 Mon 21 Tue 22 1/…" at bounding box center [214, 119] width 429 height 119
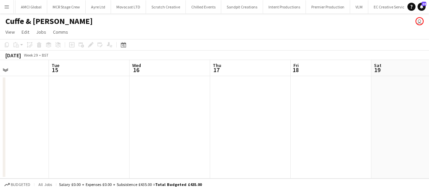
drag, startPoint x: 221, startPoint y: 159, endPoint x: 266, endPoint y: 152, distance: 45.7
click at [15, 158] on app-calendar-viewport "Fri 11 2/2 1 Job Sat 12 Sun 13 Mon 14 Tue 15 Wed 16 Thu 17 Fri 18 Sat 19 Sun 20…" at bounding box center [214, 119] width 429 height 119
drag, startPoint x: -1, startPoint y: 159, endPoint x: 253, endPoint y: 159, distance: 254.4
click at [11, 159] on app-calendar-viewport "Sun 13 Mon 14 Tue 15 Wed 16 Thu 17 Fri 18 Sat 19 Sun 20 Mon 21 Tue 22 1/1 1 Job…" at bounding box center [214, 119] width 429 height 119
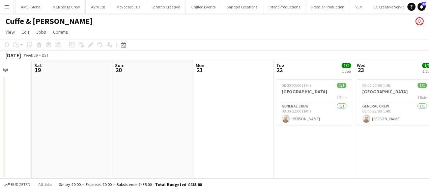
click at [48, 160] on app-calendar-viewport "Tue 15 Wed 16 Thu 17 Fri 18 Sat 19 Sun 20 Mon 21 Tue 22 1/1 1 Job Wed 23 1/1 1 …" at bounding box center [214, 119] width 429 height 119
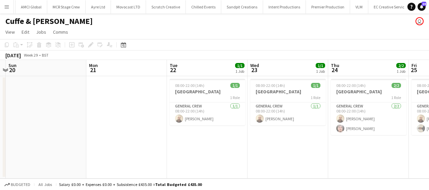
drag, startPoint x: 206, startPoint y: 163, endPoint x: 68, endPoint y: 163, distance: 138.0
click at [88, 163] on app-calendar-viewport "Thu 17 Fri 18 Sat 19 Sun 20 Mon 21 Tue 22 1/1 1 Job Wed 23 1/1 1 Job Thu 24 2/2…" at bounding box center [214, 119] width 429 height 119
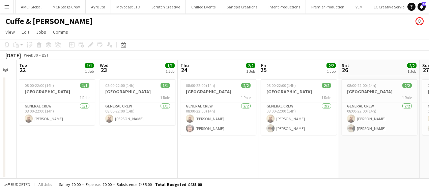
drag, startPoint x: 169, startPoint y: 163, endPoint x: 172, endPoint y: 162, distance: 3.6
click at [22, 163] on app-calendar-viewport "Sat 19 Sun 20 Mon 21 Tue 22 1/1 1 Job Wed 23 1/1 1 Job Thu 24 2/2 1 Job Fri 25 …" at bounding box center [214, 119] width 429 height 119
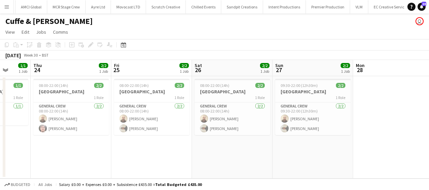
drag, startPoint x: 82, startPoint y: 161, endPoint x: 308, endPoint y: 161, distance: 226.1
click at [87, 161] on app-calendar-viewport "Mon 21 Tue 22 1/1 1 Job Wed 23 1/1 1 Job Thu 24 2/2 1 Job Fri 25 2/2 1 Job Sat …" at bounding box center [214, 119] width 429 height 119
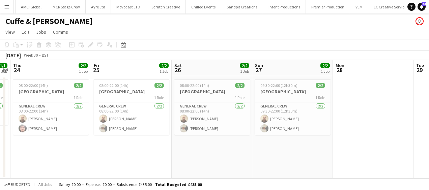
click at [135, 161] on app-calendar-viewport "Mon 21 Tue 22 1/1 1 Job Wed 23 1/1 1 Job Thu 24 2/2 1 Job Fri 25 2/2 1 Job Sat …" at bounding box center [214, 119] width 429 height 119
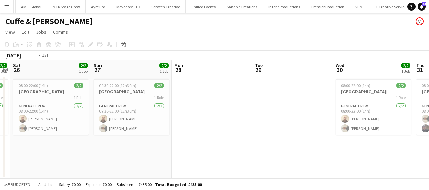
drag, startPoint x: 262, startPoint y: 160, endPoint x: 100, endPoint y: 160, distance: 162.6
click at [82, 163] on app-calendar-viewport "Wed 23 1/1 1 Job Thu 24 2/2 1 Job Fri 25 2/2 1 Job Sat 26 2/2 1 Job Sun 27 2/2 …" at bounding box center [214, 119] width 429 height 119
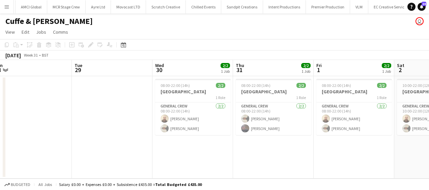
drag, startPoint x: 233, startPoint y: 158, endPoint x: 138, endPoint y: 160, distance: 94.8
click at [113, 162] on app-calendar-viewport "Fri 25 2/2 1 Job Sat 26 2/2 1 Job Sun 27 2/2 1 Job Mon 28 Tue 29 Wed 30 2/2 1 J…" at bounding box center [214, 119] width 429 height 119
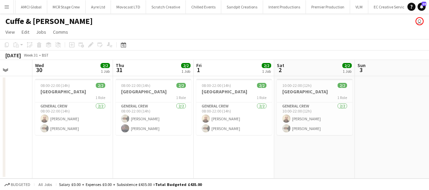
drag, startPoint x: 210, startPoint y: 164, endPoint x: 97, endPoint y: 157, distance: 113.6
click at [92, 164] on app-calendar-viewport "Sun 27 2/2 1 Job Mon 28 Tue 29 Wed 30 2/2 1 Job Thu 31 2/2 1 Job Fri 1 2/2 1 Jo…" at bounding box center [214, 119] width 429 height 119
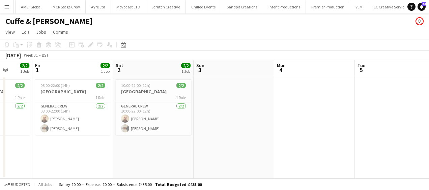
scroll to position [0, 199]
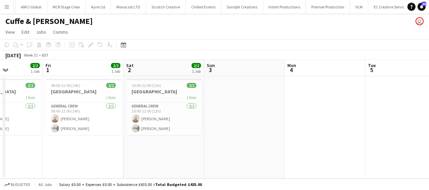
click at [9, 3] on button "Menu" at bounding box center [6, 6] width 13 height 13
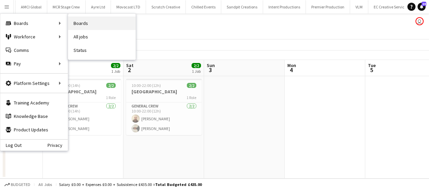
click at [103, 19] on link "Boards" at bounding box center [101, 23] width 67 height 13
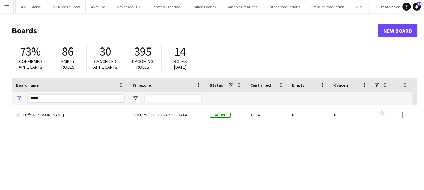
drag, startPoint x: 55, startPoint y: 98, endPoint x: 0, endPoint y: 113, distance: 56.6
click at [0, 113] on html "Menu Boards Boards Boards All jobs Status Workforce Workforce My Workforce Recr…" at bounding box center [212, 128] width 424 height 257
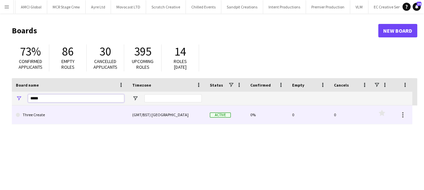
type input "*****"
click at [43, 111] on link "Three Create" at bounding box center [70, 115] width 108 height 19
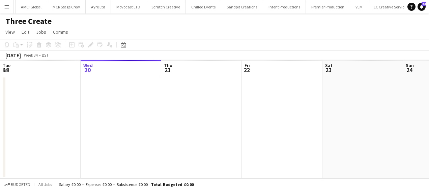
scroll to position [0, 853]
drag, startPoint x: 121, startPoint y: 126, endPoint x: 296, endPoint y: 120, distance: 174.5
click at [296, 120] on app-calendar-viewport "Sun 17 Mon 18 Tue 19 Wed 20 Thu 21 Fri 22 Sat 23 Sun 24 Mon 25 Tue 26 Wed 27" at bounding box center [214, 119] width 429 height 119
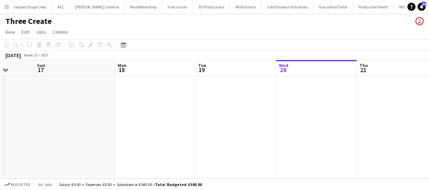
scroll to position [0, 1459]
click at [263, 125] on app-calendar-viewport "Thu 14 Fri 15 Sat 16 Sun 17 Mon 18 Tue 19 Wed 20 Thu 21 Fri 22 Sat 23 Sun 24" at bounding box center [214, 119] width 429 height 119
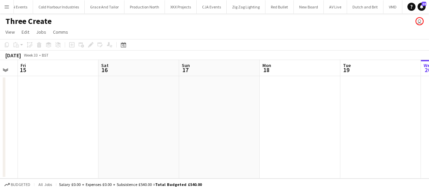
scroll to position [0, 1596]
drag, startPoint x: 315, startPoint y: 130, endPoint x: 333, endPoint y: 130, distance: 17.2
click at [349, 130] on app-calendar-viewport "Tue 12 Wed 13 Thu 14 Fri 15 Sat 16 Sun 17 Mon 18 Tue 19 Wed 20 Thu 21 Fri 22" at bounding box center [214, 119] width 429 height 119
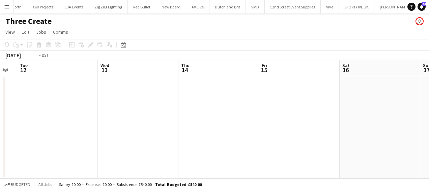
drag, startPoint x: 240, startPoint y: 135, endPoint x: 197, endPoint y: 136, distance: 43.2
click at [328, 135] on app-calendar-viewport "Sun 10 Mon 11 Tue 12 Wed 13 Thu 14 Fri 15 Sat 16 Sun 17 Mon 18 Tue 19 Wed 20" at bounding box center [214, 119] width 429 height 119
drag, startPoint x: 153, startPoint y: 138, endPoint x: 167, endPoint y: 141, distance: 14.4
click at [353, 143] on app-calendar-viewport "Fri 8 Sat 9 Sun 10 Mon 11 Tue 12 Wed 13 Thu 14 Fri 15 Sat 16 Sun 17 Mon 18" at bounding box center [214, 119] width 429 height 119
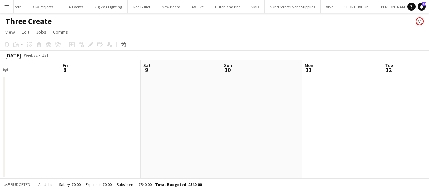
drag, startPoint x: 174, startPoint y: 142, endPoint x: 114, endPoint y: 144, distance: 60.4
click at [341, 147] on app-calendar-viewport "Tue 5 Wed 6 Thu 7 Fri 8 Sat 9 Sun 10 Mon 11 Tue 12 Wed 13 Thu 14 Fri 15" at bounding box center [214, 119] width 429 height 119
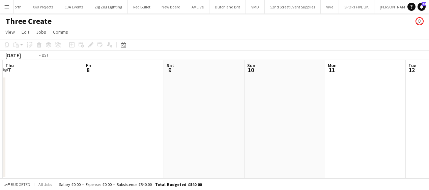
click at [350, 151] on app-calendar-viewport "Tue 5 Wed 6 Thu 7 Fri 8 Sat 9 Sun 10 Mon 11 Tue 12 Wed 13 Thu 14 Fri 15" at bounding box center [214, 119] width 429 height 119
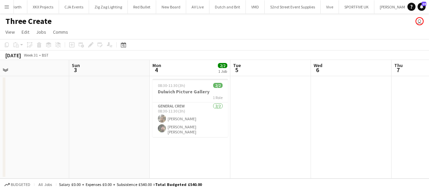
click at [405, 144] on app-calendar-viewport "Thu 31 Fri 1 Sat 2 Sun 3 Mon 4 2/2 1 Job Tue 5 Wed 6 Thu 7 Fri 8 Sat 9 Sun 10 0…" at bounding box center [214, 119] width 429 height 119
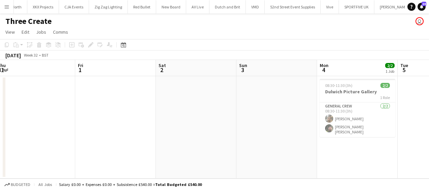
click at [365, 143] on app-date-cell "08:30-11:30 (3h) 2/2 Dulwich Picture Gallery 1 Role General Crew [DATE] 08:30-1…" at bounding box center [357, 127] width 81 height 103
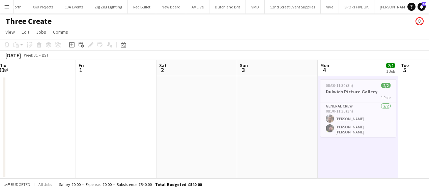
scroll to position [0, 295]
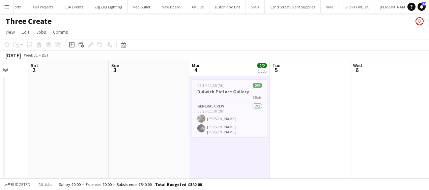
drag, startPoint x: 233, startPoint y: 141, endPoint x: 229, endPoint y: 140, distance: 4.2
click at [233, 141] on app-calendar-viewport "Tue 29 Wed 30 Thu 31 Fri 1 Sat 2 Sun 3 Mon 4 2/2 1 Job Tue 5 Wed 6 Thu 7 Fri 8 …" at bounding box center [214, 119] width 429 height 119
drag, startPoint x: 250, startPoint y: 150, endPoint x: 221, endPoint y: 153, distance: 29.9
click at [221, 153] on app-calendar-viewport "Tue 29 Wed 30 Thu 31 Fri 1 Sat 2 Sun 3 Mon 4 2/2 1 Job Tue 5 Wed 6 Thu 7 Fri 8 …" at bounding box center [214, 119] width 429 height 119
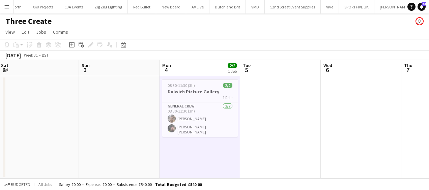
click at [8, 4] on button "Menu" at bounding box center [6, 6] width 13 height 13
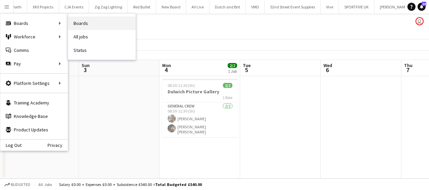
click at [74, 23] on link "Boards" at bounding box center [101, 23] width 67 height 13
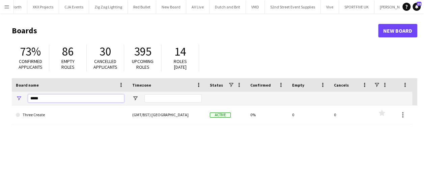
drag, startPoint x: 61, startPoint y: 99, endPoint x: -1, endPoint y: 102, distance: 62.2
click at [0, 102] on html "Menu Boards Boards Boards All jobs Status Workforce Workforce My Workforce Recr…" at bounding box center [212, 128] width 424 height 257
type input "***"
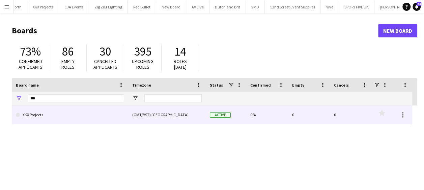
click at [33, 111] on link "XKX Projects" at bounding box center [70, 115] width 108 height 19
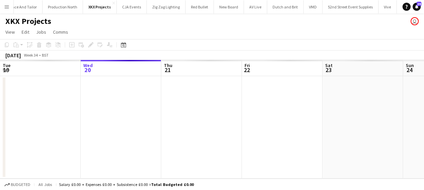
scroll to position [0, 1539]
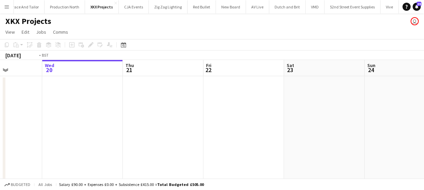
drag, startPoint x: 113, startPoint y: 130, endPoint x: 237, endPoint y: 132, distance: 123.2
click at [237, 132] on app-calendar-viewport "Sun 17 Mon 18 4/4 1 Job Tue 19 Wed 20 Thu 21 Fri 22 Sat 23 Sun 24 Mon 25 Tue 26…" at bounding box center [212, 124] width 424 height 128
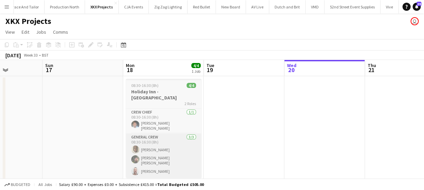
drag, startPoint x: 92, startPoint y: 133, endPoint x: 219, endPoint y: 134, distance: 127.5
click at [233, 133] on app-calendar-viewport "Thu 14 Fri 15 2/2 1 Job Sat 16 Sun 17 Mon 18 4/4 1 Job Tue 19 Wed 20 Thu 21 Fri…" at bounding box center [212, 124] width 424 height 128
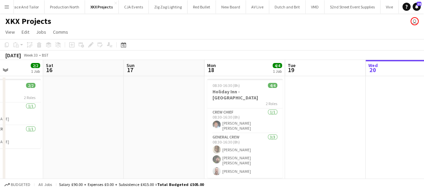
click at [285, 137] on app-calendar-viewport "Wed 13 2/2 1 Job Thu 14 2/2 1 Job Fri 15 2/2 1 Job Sat 16 Sun 17 Mon 18 4/4 1 J…" at bounding box center [212, 124] width 424 height 128
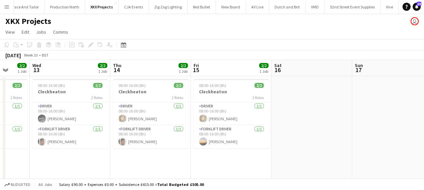
drag, startPoint x: 262, startPoint y: 135, endPoint x: 292, endPoint y: 135, distance: 30.4
click at [293, 135] on app-calendar-viewport "Mon 11 Tue 12 2/2 1 Job Wed 13 2/2 1 Job Thu 14 2/2 1 Job Fri 15 2/2 1 Job Sat …" at bounding box center [212, 124] width 424 height 128
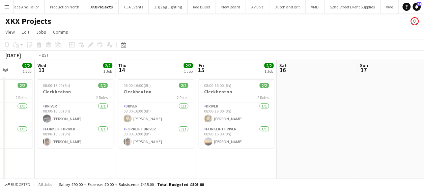
drag, startPoint x: 228, startPoint y: 153, endPoint x: 235, endPoint y: 152, distance: 7.5
click at [235, 152] on app-calendar-viewport "Sun 10 Mon 11 Tue 12 2/2 1 Job Wed 13 2/2 1 Job Thu 14 2/2 1 Job Fri 15 2/2 1 J…" at bounding box center [212, 124] width 424 height 128
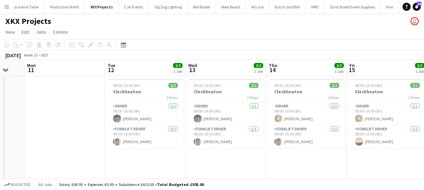
drag, startPoint x: 219, startPoint y: 152, endPoint x: 225, endPoint y: 153, distance: 5.8
click at [229, 153] on app-calendar-viewport "Sat 9 Sun 10 Mon 11 Tue 12 2/2 1 Job Wed 13 2/2 1 Job Thu 14 2/2 1 Job Fri 15 2…" at bounding box center [212, 124] width 424 height 128
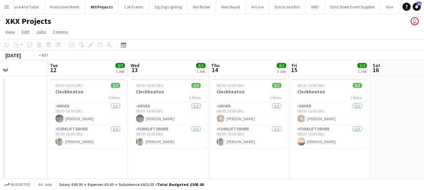
drag, startPoint x: 238, startPoint y: 165, endPoint x: 128, endPoint y: 165, distance: 110.0
click at [128, 165] on app-calendar-viewport "Fri 8 2/2 1 Job Sat 9 Sun 10 Mon 11 Tue 12 2/2 1 Job Wed 13 2/2 1 Job Thu 14 2/…" at bounding box center [212, 124] width 424 height 128
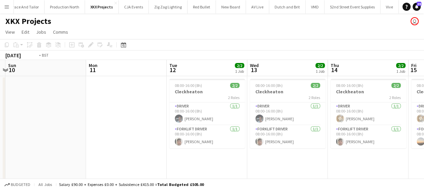
drag, startPoint x: 282, startPoint y: 149, endPoint x: 254, endPoint y: 153, distance: 28.9
click at [286, 148] on app-calendar-viewport "Fri 8 2/2 1 Job Sat 9 Sun 10 Mon 11 Tue 12 2/2 1 Job Wed 13 2/2 1 Job Thu 14 2/…" at bounding box center [212, 124] width 424 height 128
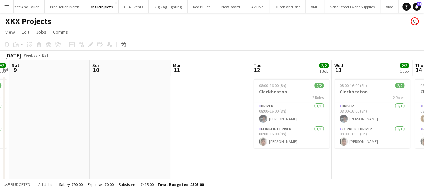
click at [232, 151] on app-calendar-viewport "Thu 7 2/2 1 Job Fri 8 2/2 1 Job Sat 9 Sun 10 Mon 11 Tue 12 2/2 1 Job Wed 13 2/2…" at bounding box center [212, 124] width 424 height 128
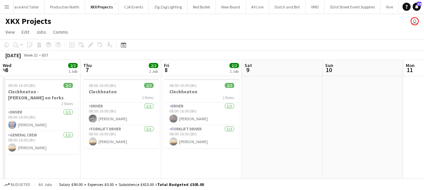
drag, startPoint x: 43, startPoint y: 152, endPoint x: 260, endPoint y: 153, distance: 218.0
click at [263, 152] on app-calendar-viewport "Mon 4 Tue 5 2/2 1 Job Wed 6 2/2 1 Job Thu 7 2/2 1 Job Fri 8 2/2 1 Job Sat 9 Sun…" at bounding box center [212, 124] width 424 height 128
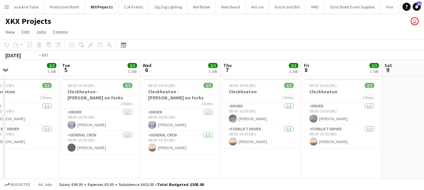
drag, startPoint x: 227, startPoint y: 157, endPoint x: 216, endPoint y: 157, distance: 11.1
click at [232, 157] on app-calendar-viewport "Sat 2 Sun 3 Mon 4 2/2 1 Job Tue 5 2/2 1 Job Wed 6 2/2 1 Job Thu 7 2/2 1 Job Fri…" at bounding box center [212, 124] width 424 height 128
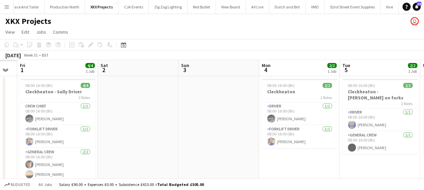
drag, startPoint x: 375, startPoint y: 159, endPoint x: 259, endPoint y: 159, distance: 116.1
click at [381, 159] on app-calendar-viewport "Wed 30 Thu 31 Fri 1 4/4 1 Job Sat 2 Sun 3 Mon 4 2/2 1 Job Tue 5 2/2 1 Job Wed 6…" at bounding box center [212, 126] width 424 height 132
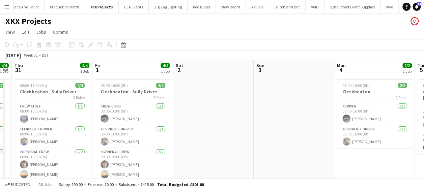
drag, startPoint x: 249, startPoint y: 159, endPoint x: 310, endPoint y: 159, distance: 60.4
click at [349, 157] on app-calendar-viewport "Tue 29 4/4 1 Job Wed 30 4/4 1 Job Thu 31 4/4 1 Job Fri 1 4/4 1 Job Sat 2 Sun 3 …" at bounding box center [212, 126] width 424 height 132
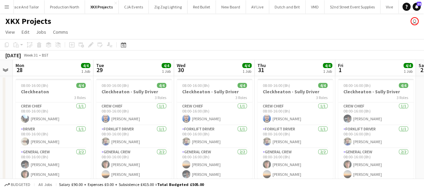
drag, startPoint x: 346, startPoint y: 160, endPoint x: 410, endPoint y: 160, distance: 63.4
click at [410, 160] on app-calendar-viewport "Sat 26 Sun 27 Mon 28 4/4 1 Job Tue 29 4/4 1 Job Wed 30 4/4 1 Job Thu 31 4/4 1 J…" at bounding box center [212, 126] width 424 height 132
drag, startPoint x: 268, startPoint y: 129, endPoint x: 399, endPoint y: 129, distance: 130.9
click at [399, 129] on app-calendar-viewport "Sat 26 Sun 27 Mon 28 4/4 1 Job Tue 29 4/4 1 Job Wed 30 4/4 1 Job Thu 31 4/4 1 J…" at bounding box center [212, 126] width 424 height 132
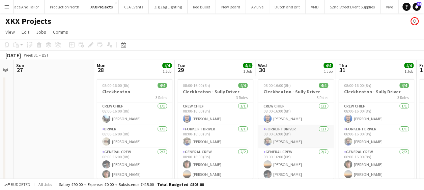
click at [402, 137] on app-calendar-viewport "Fri 25 4/4 1 Job Sat 26 Sun 27 Mon 28 4/4 1 Job Tue 29 4/4 1 Job Wed 30 4/4 1 J…" at bounding box center [212, 126] width 424 height 132
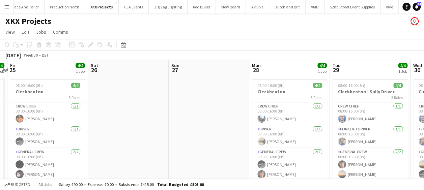
drag, startPoint x: 337, startPoint y: 141, endPoint x: 427, endPoint y: 135, distance: 90.0
click at [424, 135] on html "Menu Boards Boards Boards All jobs Status Workforce Workforce My Workforce Recr…" at bounding box center [212, 102] width 424 height 204
drag, startPoint x: 303, startPoint y: 141, endPoint x: 397, endPoint y: 133, distance: 94.5
click at [414, 131] on app-calendar-viewport "Wed 23 4/4 1 Job Thu 24 4/4 1 Job Fri 25 4/4 1 Job Sat 26 Sun 27 Mon 28 4/4 1 J…" at bounding box center [212, 126] width 424 height 132
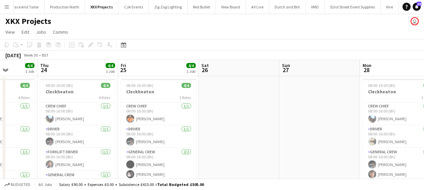
drag, startPoint x: 337, startPoint y: 140, endPoint x: 420, endPoint y: 136, distance: 83.1
click at [420, 136] on app-calendar-viewport "Mon 21 4/4 1 Job Tue 22 4/4 1 Job Wed 23 4/4 1 Job Thu 24 4/4 1 Job Fri 25 4/4 …" at bounding box center [212, 126] width 424 height 132
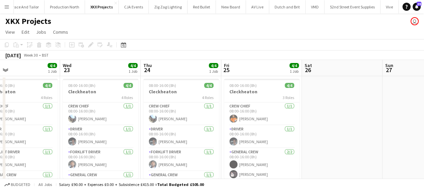
drag, startPoint x: 323, startPoint y: 143, endPoint x: 399, endPoint y: 134, distance: 77.1
click at [424, 132] on html "Menu Boards Boards Boards All jobs Status Workforce Workforce My Workforce Recr…" at bounding box center [212, 102] width 424 height 204
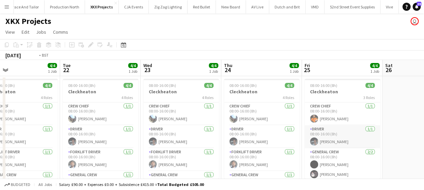
drag, startPoint x: 348, startPoint y: 140, endPoint x: 406, endPoint y: 134, distance: 58.0
click at [421, 130] on app-calendar-viewport "Sat 19 Sun 20 Mon 21 4/4 1 Job Tue 22 4/4 1 Job Wed 23 4/4 1 Job Thu 24 4/4 1 J…" at bounding box center [212, 126] width 424 height 132
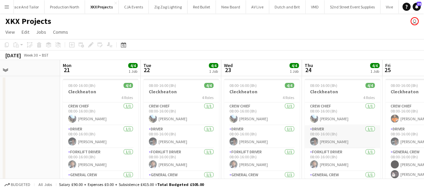
drag, startPoint x: 374, startPoint y: 137, endPoint x: 388, endPoint y: 134, distance: 14.5
click at [408, 132] on app-calendar-viewport "Fri 18 4/4 1 Job Sat 19 Sun 20 Mon 21 4/4 1 Job Tue 22 4/4 1 Job Wed 23 4/4 1 J…" at bounding box center [212, 126] width 424 height 132
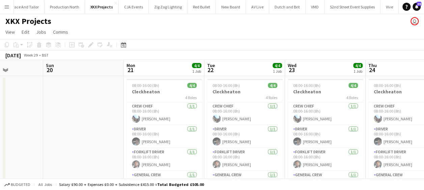
drag, startPoint x: 391, startPoint y: 137, endPoint x: 400, endPoint y: 135, distance: 9.3
click at [405, 134] on app-calendar-viewport "Thu 17 4/4 1 Job Fri 18 4/4 1 Job Sat 19 Sun 20 Mon 21 4/4 1 Job Tue 22 4/4 1 J…" at bounding box center [212, 126] width 424 height 132
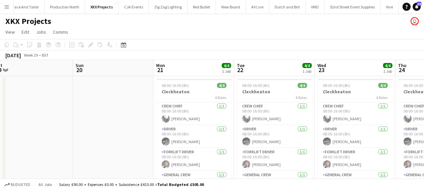
click at [355, 142] on app-calendar-viewport "Thu 17 4/4 1 Job Fri 18 4/4 1 Job Sat 19 Sun 20 Mon 21 4/4 1 Job Tue 22 4/4 1 J…" at bounding box center [212, 126] width 424 height 132
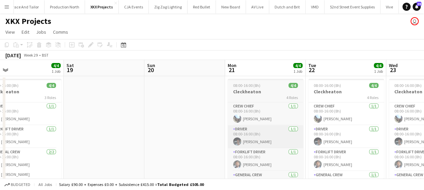
click at [369, 141] on app-calendar-viewport "Wed 16 6/6 2 Jobs Thu 17 4/4 1 Job Fri 18 4/4 1 Job Sat 19 Sun 20 Mon 21 4/4 1 …" at bounding box center [212, 159] width 424 height 198
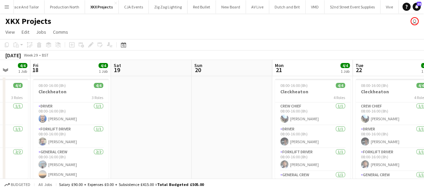
drag, startPoint x: 330, startPoint y: 144, endPoint x: 303, endPoint y: 145, distance: 27.3
click at [364, 143] on app-calendar-viewport "Tue 15 4/4 1 Job Wed 16 6/6 2 Jobs Thu 17 4/4 1 Job Fri 18 4/4 1 Job Sat 19 Sun…" at bounding box center [212, 159] width 424 height 198
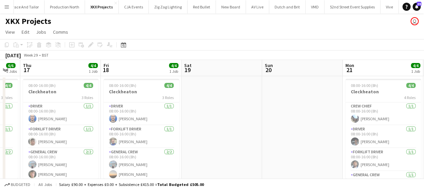
drag, startPoint x: 285, startPoint y: 144, endPoint x: 352, endPoint y: 141, distance: 67.2
click at [364, 143] on app-calendar-viewport "Tue 15 4/4 1 Job Wed 16 6/6 2 Jobs Thu 17 4/4 1 Job Fri 18 4/4 1 Job Sat 19 Sun…" at bounding box center [212, 159] width 424 height 198
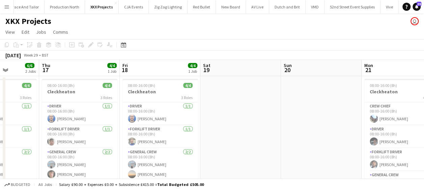
drag, startPoint x: 206, startPoint y: 112, endPoint x: 216, endPoint y: 113, distance: 9.1
click at [216, 113] on app-calendar-viewport "Mon 14 4/4 1 Job Tue 15 4/4 1 Job Wed 16 6/6 2 Jobs Thu 17 4/4 1 Job Fri 18 4/4…" at bounding box center [212, 159] width 424 height 198
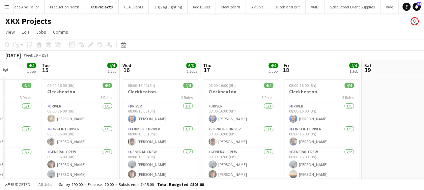
click at [166, 115] on app-calendar-viewport "Sat 12 Sun 13 Mon 14 4/4 1 Job Tue 15 4/4 1 Job Wed 16 6/6 2 Jobs Thu 17 4/4 1 …" at bounding box center [212, 159] width 424 height 198
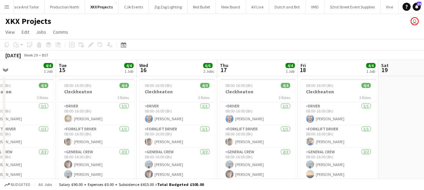
drag, startPoint x: 175, startPoint y: 117, endPoint x: 14, endPoint y: 115, distance: 160.9
click at [14, 115] on app-calendar-viewport "Sat 12 Sun 13 Mon 14 4/4 1 Job Tue 15 4/4 1 Job Wed 16 6/6 2 Jobs Thu 17 4/4 1 …" at bounding box center [212, 159] width 424 height 198
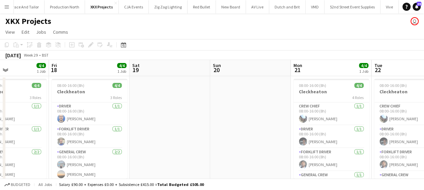
click at [61, 125] on app-calendar-viewport "Mon 14 4/4 1 Job Tue 15 4/4 1 Job Wed 16 6/6 2 Jobs Thu 17 4/4 1 Job Fri 18 4/4…" at bounding box center [212, 159] width 424 height 198
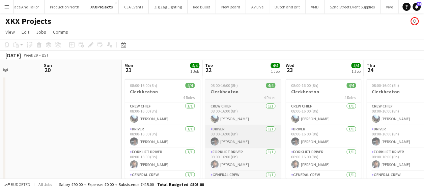
click at [87, 124] on app-calendar-viewport "Wed 16 6/6 2 Jobs Thu 17 4/4 1 Job Fri 18 4/4 1 Job Sat 19 Sun 20 Mon 21 4/4 1 …" at bounding box center [212, 159] width 424 height 198
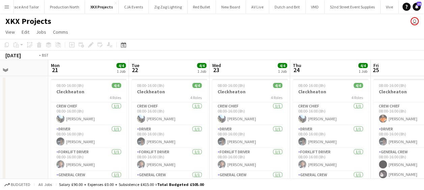
drag, startPoint x: 221, startPoint y: 130, endPoint x: 142, endPoint y: 129, distance: 78.6
click at [141, 130] on app-calendar-viewport "Fri 18 4/4 1 Job Sat 19 Sun 20 Mon 21 4/4 1 Job Tue 22 4/4 1 Job Wed 23 4/4 1 J…" at bounding box center [212, 159] width 424 height 198
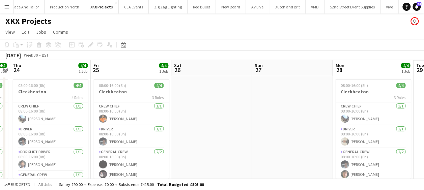
drag, startPoint x: 191, startPoint y: 132, endPoint x: 296, endPoint y: 131, distance: 104.6
click at [152, 132] on app-calendar-viewport "Sun 20 Mon 21 4/4 1 Job Tue 22 4/4 1 Job Wed 23 4/4 1 Job Thu 24 4/4 1 Job Fri …" at bounding box center [212, 159] width 424 height 198
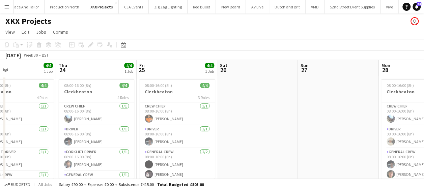
drag, startPoint x: 158, startPoint y: 131, endPoint x: 138, endPoint y: 130, distance: 19.6
click at [137, 130] on app-calendar-viewport "Sun 20 Mon 21 4/4 1 Job Tue 22 4/4 1 Job Wed 23 4/4 1 Job Thu 24 4/4 1 Job Fri …" at bounding box center [212, 159] width 424 height 198
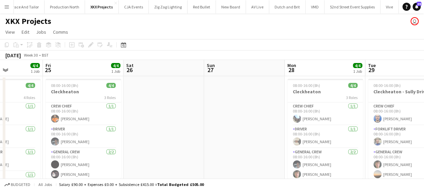
drag, startPoint x: 235, startPoint y: 130, endPoint x: 187, endPoint y: 129, distance: 47.9
click at [186, 130] on app-calendar-viewport "Tue 22 4/4 1 Job Wed 23 4/4 1 Job Thu 24 4/4 1 Job Fri 25 4/4 1 Job Sat 26 Sun …" at bounding box center [212, 159] width 424 height 198
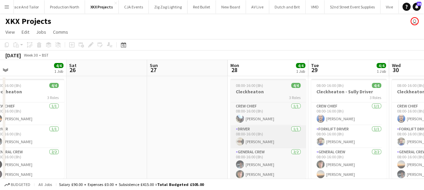
drag, startPoint x: 224, startPoint y: 130, endPoint x: 174, endPoint y: 126, distance: 50.1
click at [142, 127] on app-calendar-viewport "Tue 22 4/4 1 Job Wed 23 4/4 1 Job Thu 24 4/4 1 Job Fri 25 4/4 1 Job Sat 26 Sun …" at bounding box center [212, 159] width 424 height 198
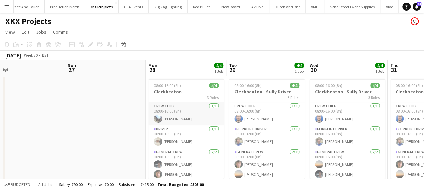
drag, startPoint x: 138, startPoint y: 126, endPoint x: 126, endPoint y: 122, distance: 12.2
click at [102, 124] on app-calendar-viewport "Thu 24 4/4 1 Job Fri 25 4/4 1 Job Sat 26 Sun 27 Mon 28 4/4 1 Job Tue 29 4/4 1 J…" at bounding box center [212, 159] width 424 height 198
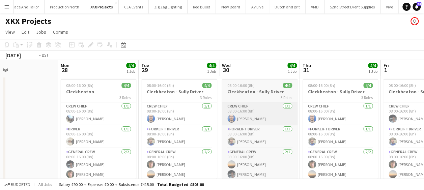
drag, startPoint x: 118, startPoint y: 124, endPoint x: 175, endPoint y: 122, distance: 56.7
click at [72, 123] on app-calendar-viewport "Thu 24 4/4 1 Job Fri 25 4/4 1 Job Sat 26 Sun 27 Mon 28 4/4 1 Job Tue 29 4/4 1 J…" at bounding box center [212, 159] width 424 height 198
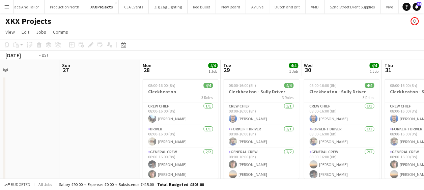
click at [113, 123] on app-calendar-viewport "Thu 24 4/4 1 Job Fri 25 4/4 1 Job Sat 26 Sun 27 Mon 28 4/4 1 Job Tue 29 4/4 1 J…" at bounding box center [212, 159] width 424 height 198
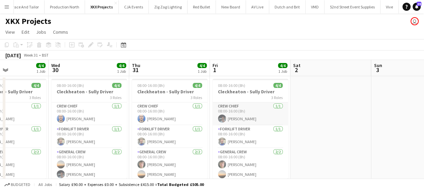
scroll to position [0, 0]
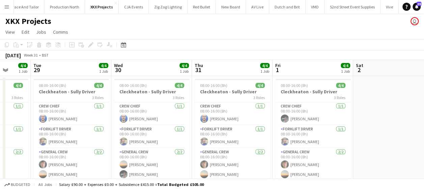
drag, startPoint x: 321, startPoint y: 121, endPoint x: 329, endPoint y: 121, distance: 7.8
click at [329, 121] on app-calendar-viewport "Sat 26 Sun 27 Mon 28 4/4 1 Job Tue 29 4/4 1 Job Wed 30 4/4 1 Job Thu 31 4/4 1 J…" at bounding box center [212, 159] width 424 height 198
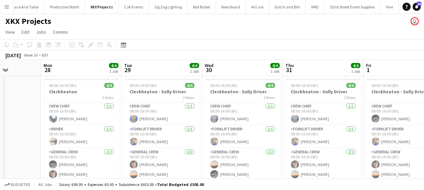
scroll to position [0, 217]
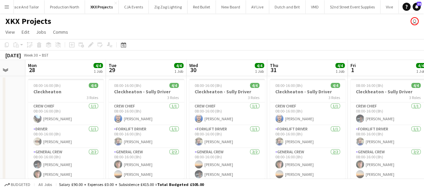
drag, startPoint x: 221, startPoint y: 130, endPoint x: 293, endPoint y: 128, distance: 71.9
click at [293, 128] on app-calendar-viewport "Fri 25 4/4 1 Job Sat 26 Sun 27 Mon 28 4/4 1 Job Tue 29 4/4 1 Job Wed 30 4/4 1 J…" at bounding box center [212, 159] width 424 height 198
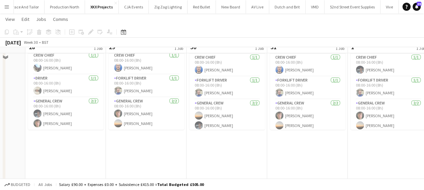
scroll to position [67, 0]
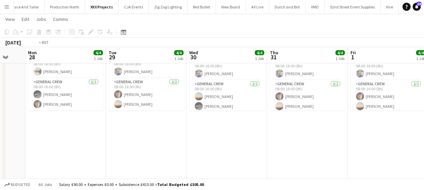
drag, startPoint x: 283, startPoint y: 149, endPoint x: 153, endPoint y: 151, distance: 129.6
click at [153, 152] on app-calendar-viewport "Fri 25 4/4 1 Job Sat 26 Sun 27 Mon 28 4/4 1 Job Tue 29 4/4 1 Job Wed 30 4/4 1 J…" at bounding box center [212, 74] width 424 height 231
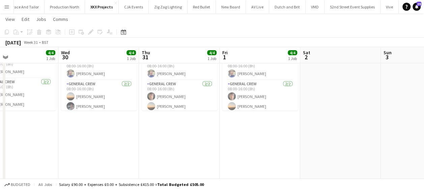
drag, startPoint x: 303, startPoint y: 132, endPoint x: 159, endPoint y: 132, distance: 144.7
click at [159, 132] on app-calendar-viewport "Sun 27 Mon 28 4/4 1 Job Tue 29 4/4 1 Job Wed 30 4/4 1 Job Thu 31 4/4 1 Job Fri …" at bounding box center [212, 74] width 424 height 231
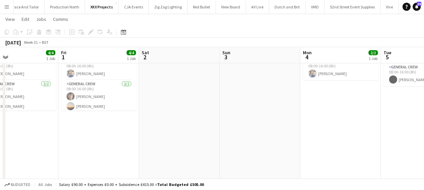
drag, startPoint x: 221, startPoint y: 136, endPoint x: 108, endPoint y: 132, distance: 112.4
click at [108, 132] on app-calendar-viewport "Tue 29 4/4 1 Job Wed 30 4/4 1 Job Thu 31 4/4 1 Job Fri 1 4/4 1 Job Sat 2 Sun 3 …" at bounding box center [212, 74] width 424 height 231
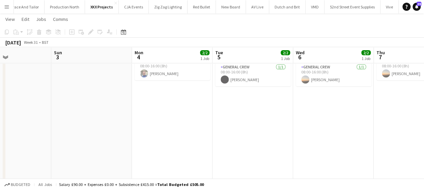
click at [242, 129] on app-date-cell "08:00-16:00 (8h) 2/2 [PERSON_NAME] on forks 2 Roles Driver [DATE] 08:00-16:00 (…" at bounding box center [253, 99] width 81 height 182
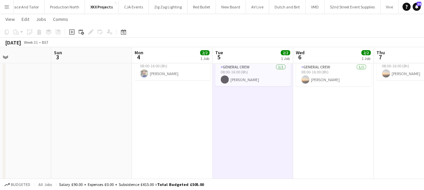
drag, startPoint x: 174, startPoint y: 127, endPoint x: 140, endPoint y: 127, distance: 34.4
click at [148, 127] on app-calendar-viewport "Thu 31 4/4 1 Job Fri 1 4/4 1 Job Sat 2 Sun 3 Mon 4 2/2 1 Job Tue 5 2/2 1 Job We…" at bounding box center [212, 74] width 424 height 231
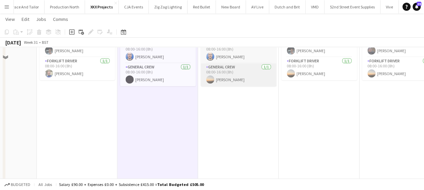
scroll to position [0, 0]
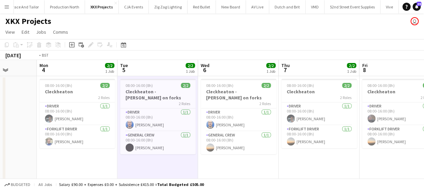
click at [176, 156] on app-calendar-viewport "Thu 31 4/4 1 Job Fri 1 4/4 1 Job Sat 2 Sun 3 Mon 4 2/2 1 Job Tue 5 2/2 1 Job We…" at bounding box center [212, 159] width 424 height 198
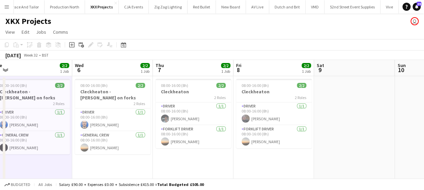
drag, startPoint x: 190, startPoint y: 153, endPoint x: 161, endPoint y: 152, distance: 28.3
click at [162, 152] on app-calendar-viewport "Sat 2 Sun 3 Mon 4 2/2 1 Job Tue 5 2/2 1 Job Wed 6 2/2 1 Job Thu 7 2/2 1 Job Fri…" at bounding box center [212, 159] width 424 height 198
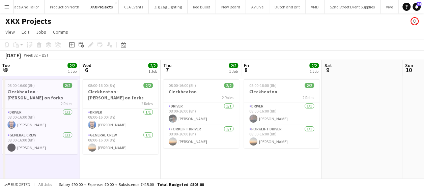
drag, startPoint x: 258, startPoint y: 152, endPoint x: 354, endPoint y: 152, distance: 95.8
click at [327, 152] on app-calendar-viewport "Sun 3 Mon 4 2/2 1 Job Tue 5 2/2 1 Job Wed 6 2/2 1 Job Thu 7 2/2 1 Job Fri 8 2/2…" at bounding box center [212, 159] width 424 height 198
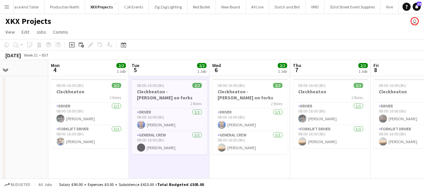
drag, startPoint x: 183, startPoint y: 154, endPoint x: 214, endPoint y: 154, distance: 31.4
click at [214, 154] on app-calendar-viewport "Fri 1 4/4 1 Job Sat 2 Sun 3 Mon 4 2/2 1 Job Tue 5 2/2 1 Job Wed 6 2/2 1 Job Thu…" at bounding box center [212, 159] width 424 height 198
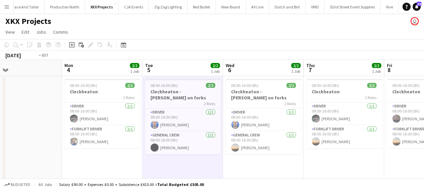
click at [153, 154] on app-calendar-viewport "Fri 1 4/4 1 Job Sat 2 Sun 3 Mon 4 2/2 1 Job Tue 5 2/2 1 Job Wed 6 2/2 1 Job Thu…" at bounding box center [212, 159] width 424 height 198
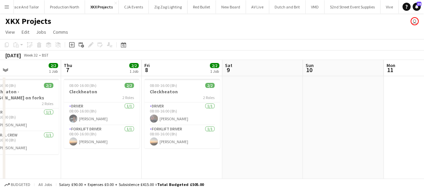
drag, startPoint x: 124, startPoint y: 159, endPoint x: 119, endPoint y: 158, distance: 5.1
click at [119, 158] on app-calendar-viewport "Sun 3 Mon 4 2/2 1 Job Tue 5 2/2 1 Job Wed 6 2/2 1 Job Thu 7 2/2 1 Job Fri 8 2/2…" at bounding box center [212, 159] width 424 height 198
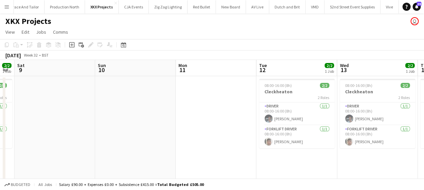
drag, startPoint x: 111, startPoint y: 157, endPoint x: 115, endPoint y: 156, distance: 4.1
click at [77, 157] on app-calendar-viewport "Tue 5 2/2 1 Job Wed 6 2/2 1 Job Thu 7 2/2 1 Job Fri 8 2/2 1 Job Sat 9 Sun 10 Mo…" at bounding box center [212, 159] width 424 height 198
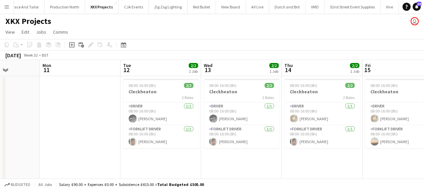
drag, startPoint x: 110, startPoint y: 153, endPoint x: 163, endPoint y: 152, distance: 53.7
click at [73, 153] on app-calendar-viewport "Thu 7 2/2 1 Job Fri 8 2/2 1 Job Sat 9 Sun 10 Mon 11 Tue 12 2/2 1 Job Wed 13 2/2…" at bounding box center [212, 159] width 424 height 198
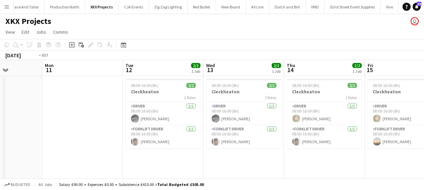
drag, startPoint x: 136, startPoint y: 152, endPoint x: 70, endPoint y: 149, distance: 66.2
click at [64, 152] on app-calendar-viewport "Thu 7 2/2 1 Job Fri 8 2/2 1 Job Sat 9 Sun 10 Mon 11 Tue 12 2/2 1 Job Wed 13 2/2…" at bounding box center [212, 159] width 424 height 198
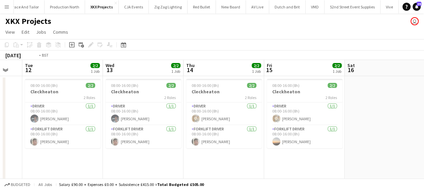
drag, startPoint x: 21, startPoint y: 145, endPoint x: 259, endPoint y: 144, distance: 237.9
click at [251, 144] on app-calendar-viewport "Sat 9 Sun 10 Mon 11 Tue 12 2/2 1 Job Wed 13 2/2 1 Job Thu 14 2/2 1 Job Fri 15 2…" at bounding box center [212, 159] width 424 height 198
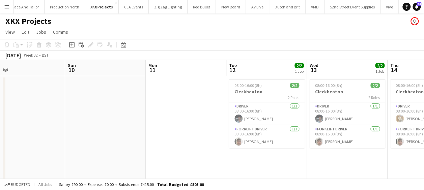
drag, startPoint x: 176, startPoint y: 147, endPoint x: 312, endPoint y: 137, distance: 135.6
click at [302, 134] on app-calendar-viewport "Thu 7 2/2 1 Job Fri 8 2/2 1 Job Sat 9 Sun 10 Mon 11 Tue 12 2/2 1 Job Wed 13 2/2…" at bounding box center [212, 159] width 424 height 198
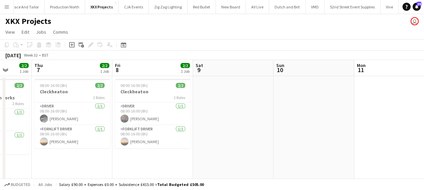
drag, startPoint x: 176, startPoint y: 142, endPoint x: 319, endPoint y: 144, distance: 142.4
click at [312, 144] on app-calendar-viewport "Tue 5 2/2 1 Job Wed 6 2/2 1 Job Thu 7 2/2 1 Job Fri 8 2/2 1 Job Sat 9 Sun 10 Mo…" at bounding box center [212, 159] width 424 height 198
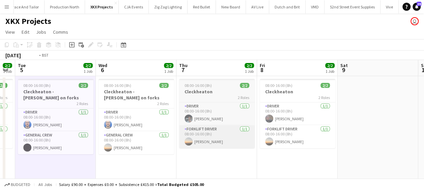
drag, startPoint x: 198, startPoint y: 142, endPoint x: 343, endPoint y: 131, distance: 146.2
click at [342, 131] on app-calendar-viewport "Sun 3 Mon 4 2/2 1 Job Tue 5 2/2 1 Job Wed 6 2/2 1 Job Thu 7 2/2 1 Job Fri 8 2/2…" at bounding box center [212, 159] width 424 height 198
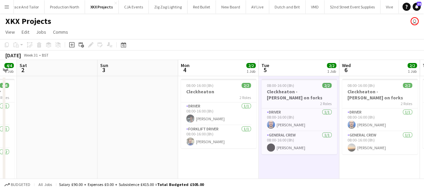
drag, startPoint x: 209, startPoint y: 144, endPoint x: 356, endPoint y: 177, distance: 150.8
click at [356, 177] on app-calendar-viewport "Thu 31 4/4 1 Job Fri 1 4/4 1 Job Sat 2 Sun 3 Mon 4 2/2 1 Job Tue 5 2/2 1 Job We…" at bounding box center [212, 159] width 424 height 198
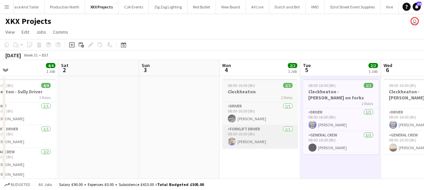
drag, startPoint x: 299, startPoint y: 151, endPoint x: 364, endPoint y: 144, distance: 66.1
click at [387, 141] on app-calendar-viewport "Wed 30 4/4 1 Job Thu 31 4/4 1 Job Fri 1 4/4 1 Job Sat 2 Sun 3 Mon 4 2/2 1 Job T…" at bounding box center [212, 159] width 424 height 198
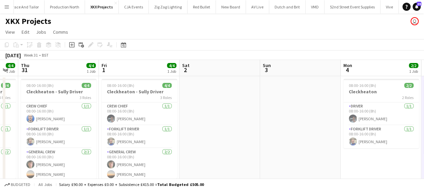
drag, startPoint x: 292, startPoint y: 151, endPoint x: 394, endPoint y: 138, distance: 103.5
click at [402, 139] on app-calendar-viewport "Tue 29 4/4 1 Job Wed 30 4/4 1 Job Thu 31 4/4 1 Job Fri 1 4/4 1 Job Sat 2 Sun 3 …" at bounding box center [212, 159] width 424 height 198
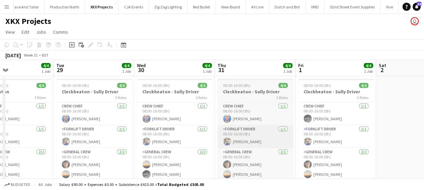
drag, startPoint x: 236, startPoint y: 137, endPoint x: 242, endPoint y: 136, distance: 6.2
click at [323, 131] on app-calendar-viewport "Sat 26 Sun 27 Mon 28 4/4 1 Job Tue 29 4/4 1 Job Wed 30 4/4 1 Job Thu 31 4/4 1 J…" at bounding box center [212, 159] width 424 height 198
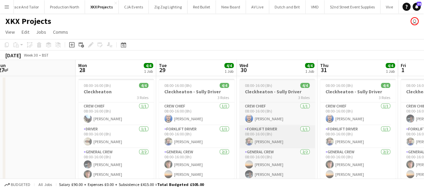
click at [292, 139] on app-calendar-viewport "Fri 25 4/4 1 Job Sat 26 Sun 27 Mon 28 4/4 1 Job Tue 29 4/4 1 Job Wed 30 4/4 1 J…" at bounding box center [212, 159] width 424 height 198
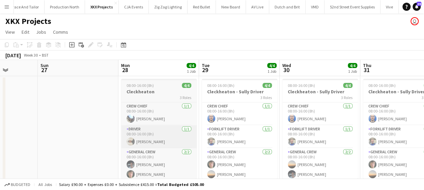
click at [280, 137] on app-calendar-viewport "Thu 24 4/4 1 Job Fri 25 4/4 1 Job Sat 26 Sun 27 Mon 28 4/4 1 Job Tue 29 4/4 1 J…" at bounding box center [212, 159] width 424 height 198
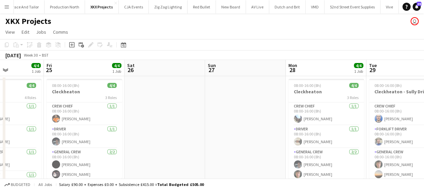
click at [330, 139] on app-calendar-viewport "Wed 23 4/4 1 Job Thu 24 4/4 1 Job Fri 25 4/4 1 Job Sat 26 Sun 27 Mon 28 4/4 1 J…" at bounding box center [212, 159] width 424 height 198
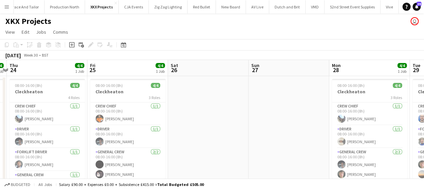
click at [343, 132] on app-calendar-viewport "Tue 22 4/4 1 Job Wed 23 4/4 1 Job Thu 24 4/4 1 Job Fri 25 4/4 1 Job Sat 26 Sun …" at bounding box center [212, 159] width 424 height 198
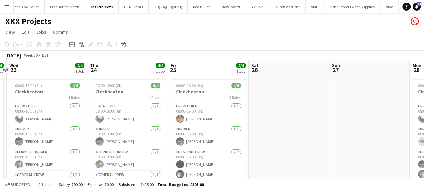
scroll to position [0, 138]
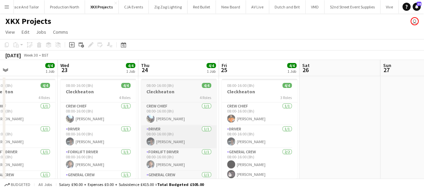
click at [134, 126] on app-calendar-viewport "Sat 19 Sun 20 Mon 21 4/4 1 Job Tue 22 4/4 1 Job Wed 23 4/4 1 Job Thu 24 4/4 1 J…" at bounding box center [212, 159] width 424 height 198
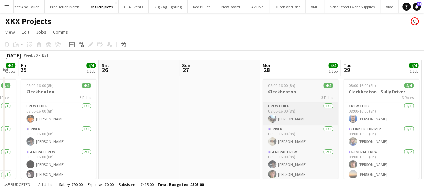
click at [183, 123] on app-calendar-viewport "Mon 21 4/4 1 Job Tue 22 4/4 1 Job Wed 23 4/4 1 Job Thu 24 4/4 1 Job Fri 25 4/4 …" at bounding box center [212, 159] width 424 height 198
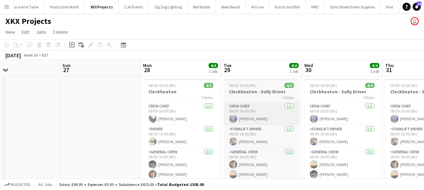
drag, startPoint x: 362, startPoint y: 123, endPoint x: 254, endPoint y: 121, distance: 108.3
click at [218, 125] on app-calendar-viewport "Wed 23 4/4 1 Job Thu 24 4/4 1 Job Fri 25 4/4 1 Job Sat 26 Sun 27 Mon 28 4/4 1 J…" at bounding box center [212, 159] width 424 height 198
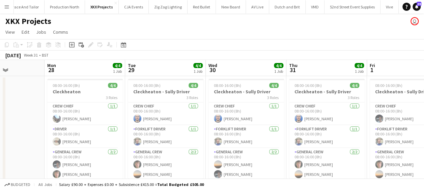
scroll to position [0, 189]
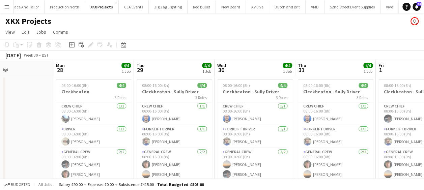
drag, startPoint x: 299, startPoint y: 119, endPoint x: 246, endPoint y: 121, distance: 53.7
click at [246, 121] on app-calendar-viewport "Fri 25 4/4 1 Job Sat 26 Sun 27 Mon 28 4/4 1 Job Tue 29 4/4 1 Job Wed 30 4/4 1 J…" at bounding box center [212, 159] width 424 height 198
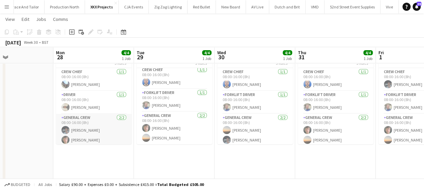
scroll to position [0, 0]
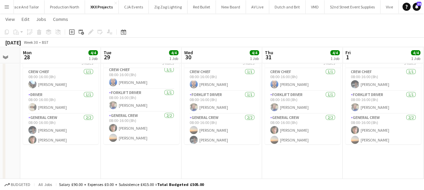
drag, startPoint x: 204, startPoint y: 161, endPoint x: 166, endPoint y: 158, distance: 37.9
click at [165, 162] on app-calendar-viewport "Fri 25 4/4 1 Job Sat 26 Sun 27 Mon 28 4/4 1 Job Tue 29 4/4 1 Job Wed 30 4/4 1 J…" at bounding box center [212, 108] width 424 height 231
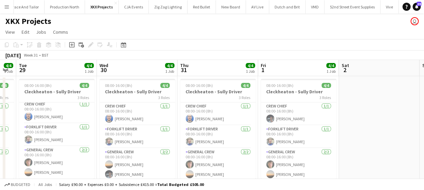
drag, startPoint x: 201, startPoint y: 109, endPoint x: 118, endPoint y: 110, distance: 82.7
click at [118, 110] on app-calendar-viewport "Fri 25 4/4 1 Job Sat 26 Sun 27 Mon 28 4/4 1 Job Tue 29 4/4 1 Job Wed 30 4/4 1 J…" at bounding box center [212, 159] width 424 height 198
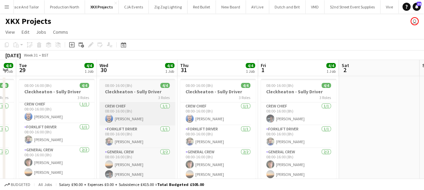
scroll to position [0, 310]
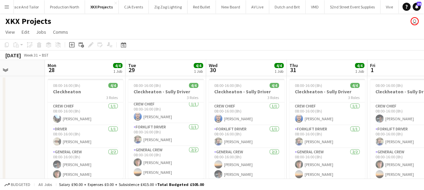
drag, startPoint x: 241, startPoint y: 102, endPoint x: 56, endPoint y: 102, distance: 184.2
click at [56, 102] on app-calendar-viewport "Fri 25 4/4 1 Job Sat 26 Sun 27 Mon 28 4/4 1 Job Tue 29 4/4 1 Job Wed 30 4/4 1 J…" at bounding box center [212, 159] width 424 height 198
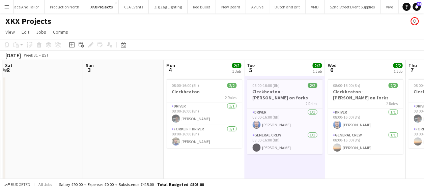
drag, startPoint x: 250, startPoint y: 108, endPoint x: 131, endPoint y: 114, distance: 119.6
click at [131, 114] on app-calendar-viewport "Tue 29 4/4 1 Job Wed 30 4/4 1 Job Thu 31 4/4 1 Job Fri 1 4/4 1 Job Sat 2 Sun 3 …" at bounding box center [212, 159] width 424 height 198
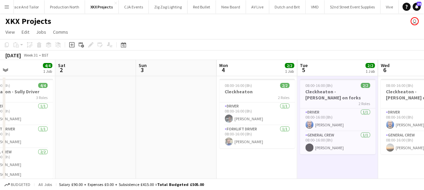
drag, startPoint x: 177, startPoint y: 116, endPoint x: 83, endPoint y: 121, distance: 95.0
click at [83, 121] on app-calendar-viewport "Tue 29 4/4 1 Job Wed 30 4/4 1 Job Thu 31 4/4 1 Job Fri 1 4/4 1 Job Sat 2 Sun 3 …" at bounding box center [212, 159] width 424 height 198
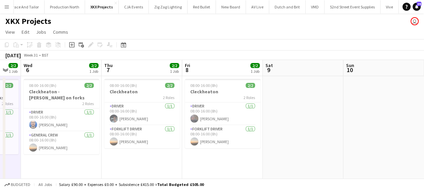
drag, startPoint x: 223, startPoint y: 145, endPoint x: 26, endPoint y: 150, distance: 196.8
click at [26, 150] on app-calendar-viewport "Sun 3 Mon 4 2/2 1 Job Tue 5 2/2 1 Job Wed 6 2/2 1 Job Thu 7 2/2 1 Job Fri 8 2/2…" at bounding box center [212, 159] width 424 height 198
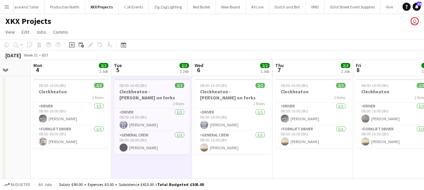
scroll to position [0, 223]
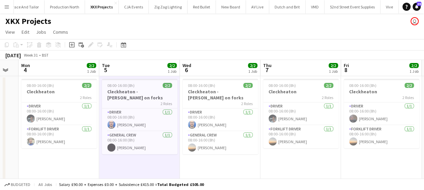
drag, startPoint x: 173, startPoint y: 150, endPoint x: 219, endPoint y: 152, distance: 45.2
click at [219, 152] on app-calendar-viewport "Fri 1 4/4 1 Job Sat 2 Sun 3 Mon 4 2/2 1 Job Tue 5 2/2 1 Job Wed 6 2/2 1 Job Thu…" at bounding box center [212, 159] width 424 height 198
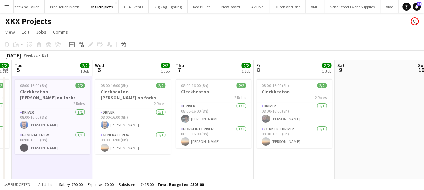
drag, startPoint x: 270, startPoint y: 156, endPoint x: 166, endPoint y: 155, distance: 103.9
click at [166, 155] on app-calendar-viewport "Fri 1 4/4 1 Job Sat 2 Sun 3 Mon 4 2/2 1 Job Tue 5 2/2 1 Job Wed 6 2/2 1 Job Thu…" at bounding box center [212, 159] width 424 height 198
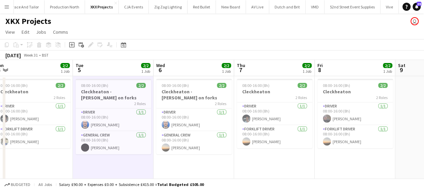
click at [263, 152] on app-calendar-viewport "Sat 2 Sun 3 Mon 4 2/2 1 Job Tue 5 2/2 1 Job Wed 6 2/2 1 Job Thu 7 2/2 1 Job Fri…" at bounding box center [212, 159] width 424 height 198
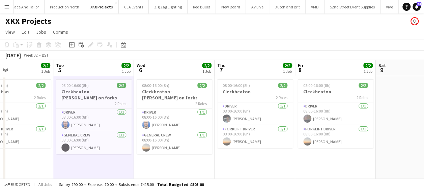
drag, startPoint x: 278, startPoint y: 153, endPoint x: 283, endPoint y: 153, distance: 5.1
click at [283, 153] on app-calendar-viewport "Sat 2 Sun 3 Mon 4 2/2 1 Job Tue 5 2/2 1 Job Wed 6 2/2 1 Job Thu 7 2/2 1 Job Fri…" at bounding box center [212, 159] width 424 height 198
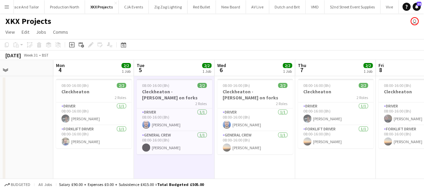
scroll to position [0, 188]
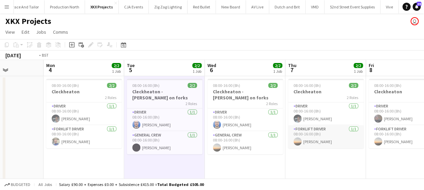
drag, startPoint x: 242, startPoint y: 142, endPoint x: 131, endPoint y: 140, distance: 110.7
click at [123, 142] on app-calendar-viewport "Fri 1 4/4 1 Job Sat 2 Sun 3 Mon 4 2/2 1 Job Tue 5 2/2 1 Job Wed 6 2/2 1 Job Thu…" at bounding box center [212, 159] width 424 height 198
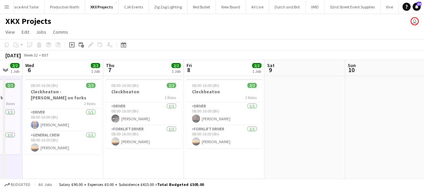
drag, startPoint x: 287, startPoint y: 136, endPoint x: 184, endPoint y: 131, distance: 103.4
click at [150, 134] on app-calendar-viewport "Sun 3 Mon 4 2/2 1 Job Tue 5 2/2 1 Job Wed 6 2/2 1 Job Thu 7 2/2 1 Job Fri 8 2/2…" at bounding box center [212, 159] width 424 height 198
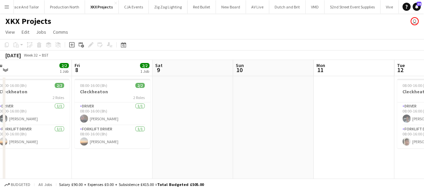
drag, startPoint x: 230, startPoint y: 132, endPoint x: 196, endPoint y: 132, distance: 34.4
click at [142, 132] on app-calendar-viewport "Tue 5 2/2 1 Job Wed 6 2/2 1 Job Thu 7 2/2 1 Job Fri 8 2/2 1 Job Sat 9 Sun 10 Mo…" at bounding box center [212, 159] width 424 height 198
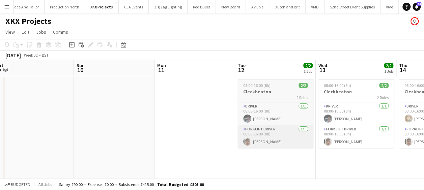
drag, startPoint x: 149, startPoint y: 133, endPoint x: 213, endPoint y: 136, distance: 63.2
click at [139, 132] on app-calendar-viewport "Thu 7 2/2 1 Job Fri 8 2/2 1 Job Sat 9 Sun 10 Mon 11 Tue 12 2/2 1 Job Wed 13 2/2…" at bounding box center [212, 159] width 424 height 198
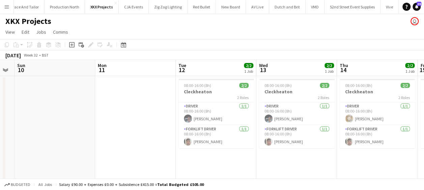
drag, startPoint x: 149, startPoint y: 139, endPoint x: 145, endPoint y: 138, distance: 3.8
click at [145, 139] on app-calendar-viewport "Thu 7 2/2 1 Job Fri 8 2/2 1 Job Sat 9 Sun 10 Mon 11 Tue 12 2/2 1 Job Wed 13 2/2…" at bounding box center [212, 159] width 424 height 198
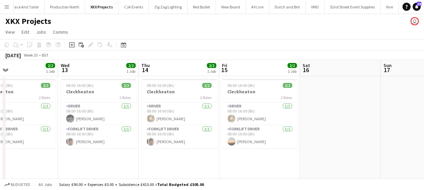
drag, startPoint x: 161, startPoint y: 140, endPoint x: 122, endPoint y: 140, distance: 38.8
click at [124, 140] on app-calendar-viewport "Sat 9 Sun 10 Mon 11 Tue 12 2/2 1 Job Wed 13 2/2 1 Job Thu 14 2/2 1 Job Fri 15 2…" at bounding box center [212, 159] width 424 height 198
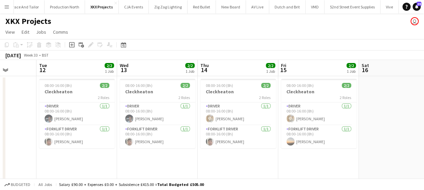
drag, startPoint x: 228, startPoint y: 154, endPoint x: 293, endPoint y: 154, distance: 64.1
click at [293, 154] on app-calendar-viewport "Sat 9 Sun 10 Mon 11 Tue 12 2/2 1 Job Wed 13 2/2 1 Job Thu 14 2/2 1 Job Fri 15 2…" at bounding box center [212, 159] width 424 height 198
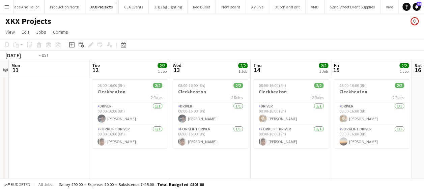
drag, startPoint x: 295, startPoint y: 156, endPoint x: 331, endPoint y: 153, distance: 36.3
click at [331, 153] on app-calendar-viewport "Sat 9 Sun 10 Mon 11 Tue 12 2/2 1 Job Wed 13 2/2 1 Job Thu 14 2/2 1 Job Fri 15 2…" at bounding box center [212, 159] width 424 height 198
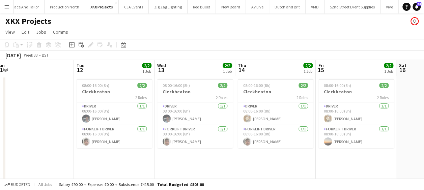
scroll to position [0, 166]
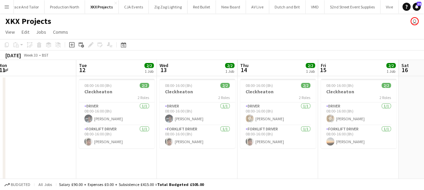
drag, startPoint x: 321, startPoint y: 155, endPoint x: 307, endPoint y: 151, distance: 14.6
click at [307, 151] on app-calendar-viewport "Sat 9 Sun 10 Mon 11 Tue 12 2/2 1 Job Wed 13 2/2 1 Job Thu 14 2/2 1 Job Fri 15 2…" at bounding box center [212, 159] width 424 height 198
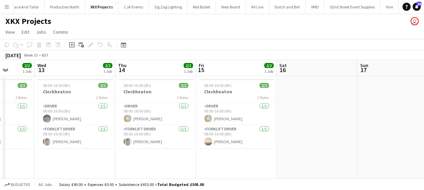
scroll to position [0, 309]
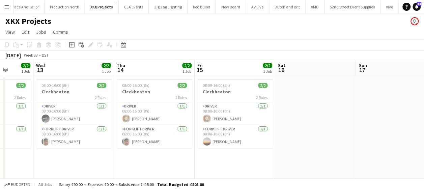
drag, startPoint x: 318, startPoint y: 158, endPoint x: 41, endPoint y: 150, distance: 276.8
click at [41, 150] on app-calendar-viewport "Sat 9 Sun 10 Mon 11 Tue 12 2/2 1 Job Wed 13 2/2 1 Job Thu 14 2/2 1 Job Fri 15 2…" at bounding box center [212, 159] width 424 height 198
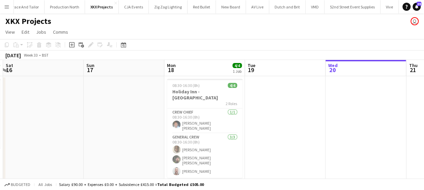
scroll to position [0, 252]
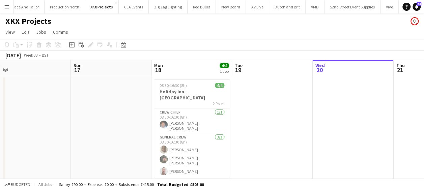
drag, startPoint x: 144, startPoint y: 155, endPoint x: 136, endPoint y: 155, distance: 7.4
click at [136, 155] on app-calendar-viewport "Wed 13 2/2 1 Job Thu 14 2/2 1 Job Fri 15 2/2 1 Job Sat 16 Sun 17 Mon 18 4/4 1 J…" at bounding box center [212, 159] width 424 height 198
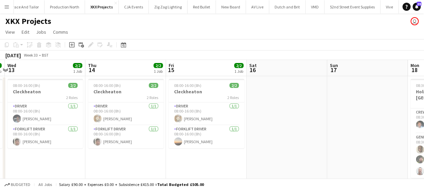
drag, startPoint x: 275, startPoint y: 127, endPoint x: 340, endPoint y: 131, distance: 64.6
click at [340, 131] on app-calendar-viewport "Mon 11 Tue 12 2/2 1 Job Wed 13 2/2 1 Job Thu 14 2/2 1 Job Fri 15 2/2 1 Job Sat …" at bounding box center [212, 159] width 424 height 198
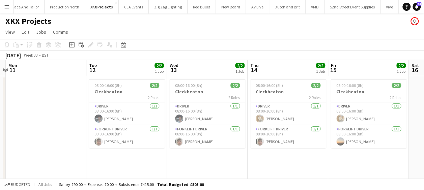
scroll to position [0, 197]
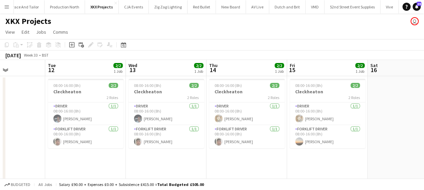
drag, startPoint x: 292, startPoint y: 155, endPoint x: 354, endPoint y: 155, distance: 61.4
click at [354, 155] on app-calendar-viewport "Sat 9 Sun 10 Mon 11 Tue 12 2/2 1 Job Wed 13 2/2 1 Job Thu 14 2/2 1 Job Fri 15 2…" at bounding box center [212, 159] width 424 height 198
drag, startPoint x: 302, startPoint y: 151, endPoint x: 126, endPoint y: 132, distance: 177.8
click at [126, 132] on app-calendar-viewport "Sat 9 Sun 10 Mon 11 Tue 12 2/2 1 Job Wed 13 2/2 1 Job Thu 14 2/2 1 Job Fri 15 2…" at bounding box center [212, 159] width 424 height 198
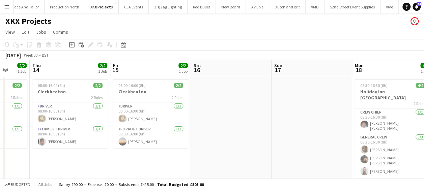
click at [160, 127] on app-calendar-viewport "Mon 11 Tue 12 2/2 1 Job Wed 13 2/2 1 Job Thu 14 2/2 1 Job Fri 15 2/2 1 Job Sat …" at bounding box center [212, 159] width 424 height 198
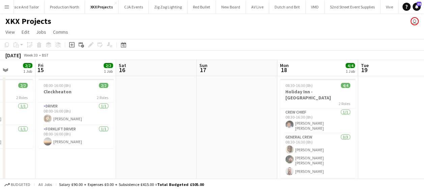
drag, startPoint x: 177, startPoint y: 129, endPoint x: 128, endPoint y: 123, distance: 49.0
click at [133, 124] on app-calendar-viewport "Mon 11 Tue 12 2/2 1 Job Wed 13 2/2 1 Job Thu 14 2/2 1 Job Fri 15 2/2 1 Job Sat …" at bounding box center [212, 159] width 424 height 198
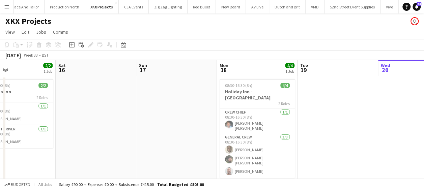
click at [119, 109] on app-calendar-viewport "Wed 13 2/2 1 Job Thu 14 2/2 1 Job Fri 15 2/2 1 Job Sat 16 Sun 17 Mon 18 4/4 1 J…" at bounding box center [212, 159] width 424 height 198
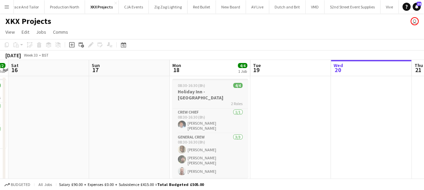
drag, startPoint x: 245, startPoint y: 109, endPoint x: 142, endPoint y: 99, distance: 104.0
click at [153, 101] on app-calendar-viewport "Wed 13 2/2 1 Job Thu 14 2/2 1 Job Fri 15 2/2 1 Job Sat 16 Sun 17 Mon 18 4/4 1 J…" at bounding box center [212, 159] width 424 height 198
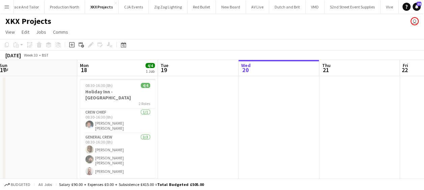
drag, startPoint x: 142, startPoint y: 102, endPoint x: 0, endPoint y: 103, distance: 142.4
click at [11, 103] on app-calendar-viewport "Wed 13 2/2 1 Job Thu 14 2/2 1 Job Fri 15 2/2 1 Job Sat 16 Sun 17 Mon 18 4/4 1 J…" at bounding box center [212, 159] width 424 height 198
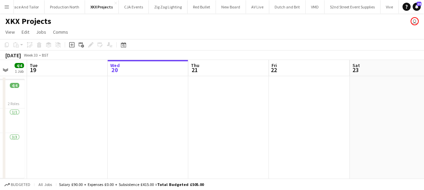
drag, startPoint x: 159, startPoint y: 107, endPoint x: 28, endPoint y: 39, distance: 147.3
click at [12, 103] on app-calendar-viewport "Fri 15 2/2 1 Job Sat 16 Sun 17 Mon 18 4/4 1 Job Tue 19 Wed 20 Thu 21 Fri 22 Sat…" at bounding box center [212, 159] width 424 height 198
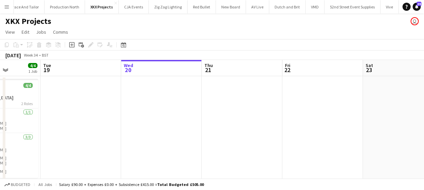
drag, startPoint x: 317, startPoint y: 143, endPoint x: 199, endPoint y: 141, distance: 118.4
click at [322, 142] on app-calendar-viewport "Sat 16 Sun 17 Mon 18 4/4 1 Job Tue 19 Wed 20 Thu 21 Fri 22 Sat 23 Sun 24 Mon 25…" at bounding box center [212, 159] width 424 height 198
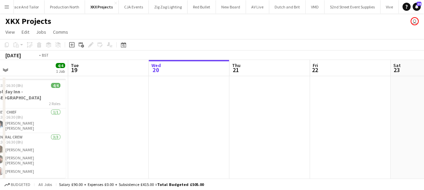
drag, startPoint x: 112, startPoint y: 141, endPoint x: 287, endPoint y: 141, distance: 174.8
click at [287, 141] on app-calendar-viewport "Sat 16 Sun 17 Mon 18 4/4 1 Job Tue 19 Wed 20 Thu 21 Fri 22 Sat 23 Sun 24 Mon 25…" at bounding box center [212, 159] width 424 height 198
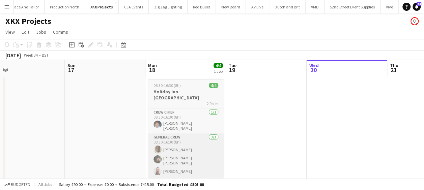
drag, startPoint x: 240, startPoint y: 145, endPoint x: 281, endPoint y: 141, distance: 42.0
click at [283, 141] on app-calendar-viewport "Thu 14 2/2 1 Job Fri 15 2/2 1 Job Sat 16 Sun 17 Mon 18 4/4 1 Job Tue 19 Wed 20 …" at bounding box center [212, 159] width 424 height 198
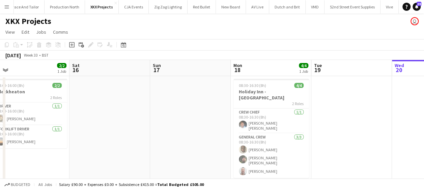
drag, startPoint x: 138, startPoint y: 141, endPoint x: 304, endPoint y: 139, distance: 166.0
click at [308, 139] on app-calendar-viewport "Wed 13 2/2 1 Job Thu 14 2/2 1 Job Fri 15 2/2 1 Job Sat 16 Sun 17 Mon 18 4/4 1 J…" at bounding box center [212, 159] width 424 height 198
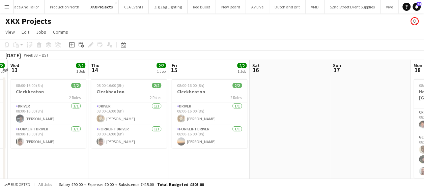
drag, startPoint x: 189, startPoint y: 147, endPoint x: 401, endPoint y: 154, distance: 212.6
click at [404, 153] on app-calendar-viewport "Mon 11 Tue 12 2/2 1 Job Wed 13 2/2 1 Job Thu 14 2/2 1 Job Fri 15 2/2 1 Job Sat …" at bounding box center [212, 159] width 424 height 198
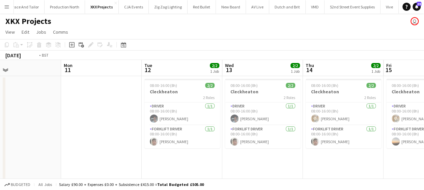
drag, startPoint x: 368, startPoint y: 154, endPoint x: 188, endPoint y: 153, distance: 179.5
click at [186, 156] on app-calendar-viewport "Fri 8 2/2 1 Job Sat 9 Sun 10 Mon 11 Tue 12 2/2 1 Job Wed 13 2/2 1 Job Thu 14 2/…" at bounding box center [212, 159] width 424 height 198
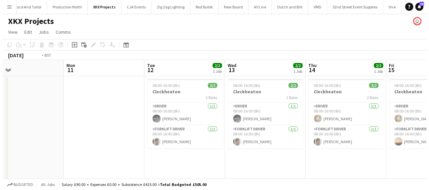
scroll to position [0, 202]
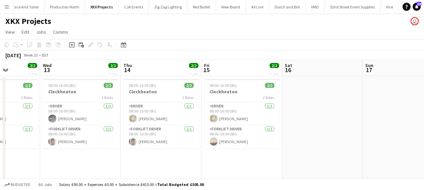
click at [5, 6] on app-icon "Menu" at bounding box center [6, 6] width 5 height 5
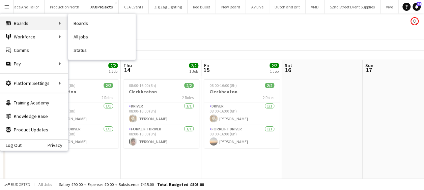
click at [29, 21] on div "Boards Boards" at bounding box center [33, 23] width 67 height 13
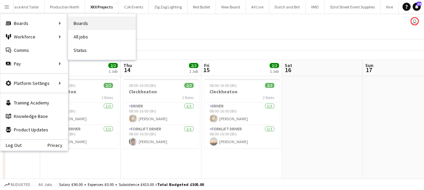
click at [103, 18] on link "Boards" at bounding box center [101, 23] width 67 height 13
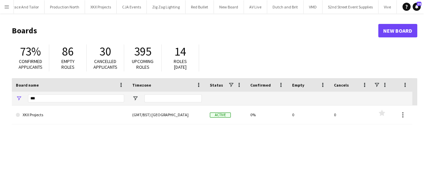
drag, startPoint x: 44, startPoint y: 89, endPoint x: 45, endPoint y: 96, distance: 6.8
click at [44, 90] on div "Board name" at bounding box center [66, 85] width 100 height 10
drag, startPoint x: 45, startPoint y: 97, endPoint x: 9, endPoint y: 98, distance: 35.1
click at [9, 98] on main "Boards New Board 73% Confirmed applicants 86 Empty roles 30 Cancelled applicant…" at bounding box center [212, 135] width 424 height 244
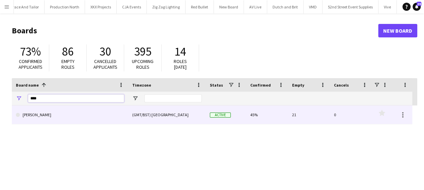
type input "****"
click at [37, 116] on link "[PERSON_NAME]" at bounding box center [70, 115] width 108 height 19
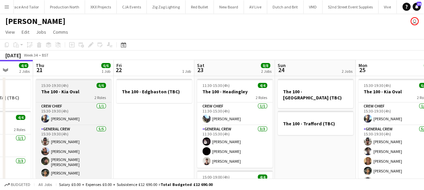
drag, startPoint x: 242, startPoint y: 120, endPoint x: 109, endPoint y: 125, distance: 133.0
click at [111, 124] on app-calendar-viewport "Sun 17 2 Jobs Mon 18 1 Job Tue 19 4/4 1 Job Wed 20 4/4 2 Jobs Thu 21 6/6 1 Job …" at bounding box center [212, 167] width 424 height 214
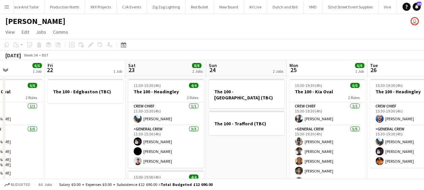
drag, startPoint x: 297, startPoint y: 135, endPoint x: 211, endPoint y: 141, distance: 85.6
click at [198, 141] on app-calendar-viewport "Tue 19 4/4 1 Job Wed 20 4/4 2 Jobs Thu 21 6/6 1 Job Fri 22 1 Job Sat 23 8/8 2 J…" at bounding box center [212, 167] width 424 height 214
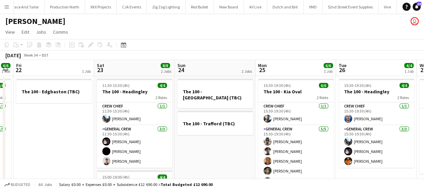
click at [216, 157] on app-calendar-viewport "Tue 19 4/4 1 Job Wed 20 4/4 2 Jobs Thu 21 6/6 1 Job Fri 22 1 Job Sat 23 8/8 2 J…" at bounding box center [212, 167] width 424 height 214
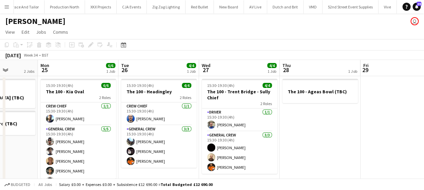
drag, startPoint x: 261, startPoint y: 148, endPoint x: 212, endPoint y: 148, distance: 49.3
click at [212, 148] on app-calendar-viewport "Thu 21 6/6 1 Job Fri 22 1 Job Sat 23 8/8 2 Jobs Sun 24 2 Jobs Mon 25 6/6 1 Job …" at bounding box center [212, 167] width 424 height 214
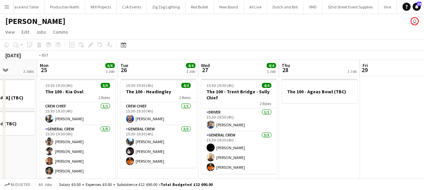
click at [216, 148] on app-calendar-viewport "Thu 21 6/6 1 Job Fri 22 1 Job Sat 23 8/8 2 Jobs Sun 24 2 Jobs Mon 25 6/6 1 Job …" at bounding box center [212, 167] width 424 height 214
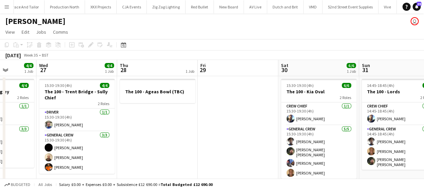
drag, startPoint x: 332, startPoint y: 145, endPoint x: 288, endPoint y: 145, distance: 43.9
click at [288, 145] on app-calendar-viewport "Sat 23 8/8 2 Jobs Sun 24 2 Jobs Mon 25 6/6 1 Job Tue 26 4/4 1 Job Wed 27 4/4 1 …" at bounding box center [212, 167] width 424 height 214
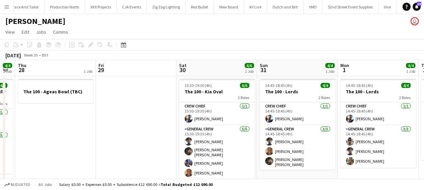
drag, startPoint x: 168, startPoint y: 143, endPoint x: 135, endPoint y: 144, distance: 32.7
click at [135, 144] on app-calendar-viewport "Mon 25 6/6 1 Job Tue 26 4/4 1 Job Wed 27 4/4 1 Job Thu 28 1 Job Fri 29 Sat 30 6…" at bounding box center [212, 167] width 424 height 214
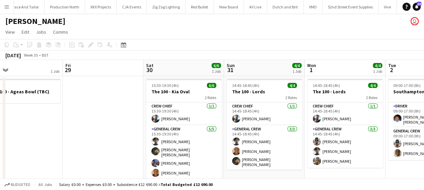
drag, startPoint x: 297, startPoint y: 183, endPoint x: 256, endPoint y: 179, distance: 41.0
click at [256, 179] on div "Budgeted All jobs Salary £0.00 + Expenses £0.00 + Subsistence £12 690.00 = Tota…" at bounding box center [212, 184] width 424 height 11
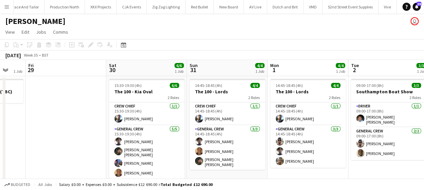
click at [67, 147] on app-calendar-viewport "Mon 25 6/6 1 Job Tue 26 4/4 1 Job Wed 27 4/4 1 Job Thu 28 1 Job Fri 29 Sat 30 6…" at bounding box center [212, 167] width 424 height 214
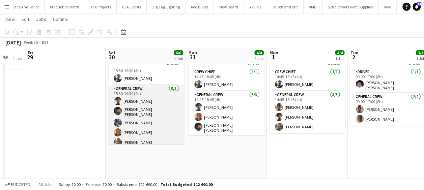
scroll to position [8, 0]
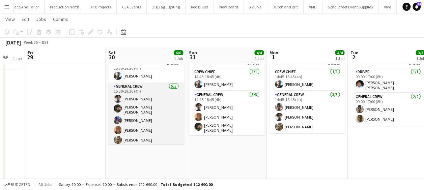
click at [118, 127] on app-user-avatar at bounding box center [118, 130] width 8 height 8
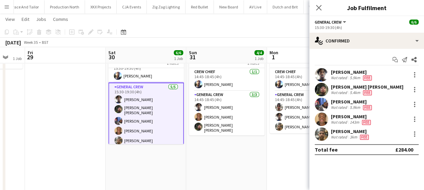
click at [322, 119] on app-user-avatar at bounding box center [321, 119] width 13 height 13
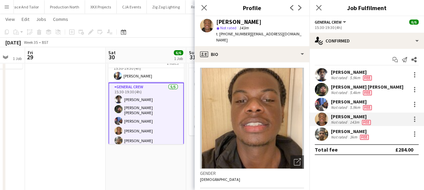
drag, startPoint x: 135, startPoint y: 154, endPoint x: 75, endPoint y: 146, distance: 60.5
click at [76, 146] on app-calendar-viewport "Mon 25 6/6 1 Job Tue 26 4/4 1 Job Wed 27 4/4 1 Job Thu 28 1 Job Fri 29 Sat 30 6…" at bounding box center [212, 116] width 424 height 247
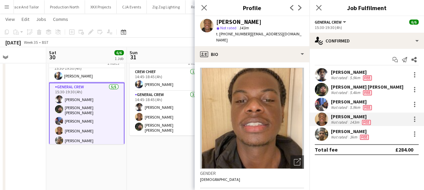
click at [160, 151] on app-date-cell "14:45-18:45 (4h) 4/4 The 100 - Lords 2 Roles Crew Chief [DATE] 14:45-18:45 (4h)…" at bounding box center [167, 141] width 81 height 198
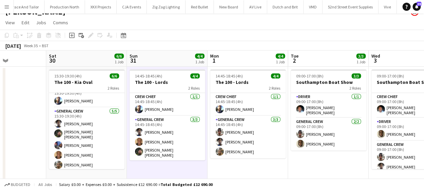
scroll to position [0, 0]
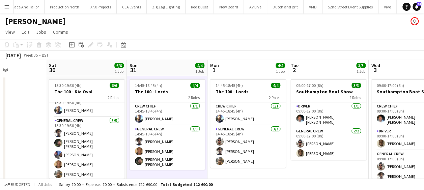
click at [303, 167] on app-calendar-viewport "Wed 27 4/4 1 Job Thu 28 1 Job Fri 29 Sat 30 6/6 1 Job Sun 31 4/4 1 Job Mon 1 4/…" at bounding box center [212, 167] width 424 height 214
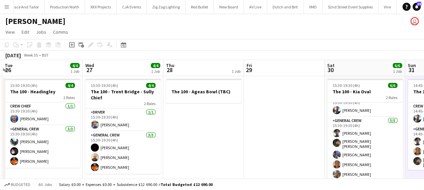
drag, startPoint x: 209, startPoint y: 169, endPoint x: 261, endPoint y: 171, distance: 52.7
click at [272, 169] on app-calendar-viewport "Sun 24 2 Jobs Mon 25 6/6 1 Job Tue 26 4/4 1 Job Wed 27 4/4 1 Job Thu 28 1 Job F…" at bounding box center [212, 167] width 424 height 214
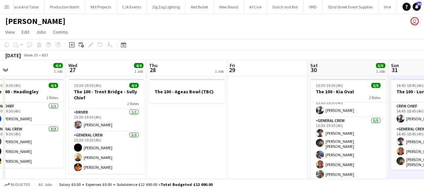
drag, startPoint x: 233, startPoint y: 169, endPoint x: 312, endPoint y: 165, distance: 79.4
click at [312, 165] on app-calendar-viewport "Sun 24 2 Jobs Mon 25 6/6 1 Job Tue 26 4/4 1 Job Wed 27 4/4 1 Job Thu 28 1 Job F…" at bounding box center [212, 167] width 424 height 214
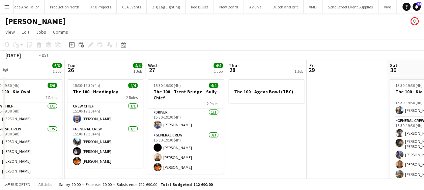
drag, startPoint x: 177, startPoint y: 156, endPoint x: 258, endPoint y: 156, distance: 81.0
click at [258, 156] on app-calendar-viewport "Sat 23 8/8 2 Jobs Sun 24 2 Jobs Mon 25 6/6 1 Job Tue 26 4/4 1 Job Wed 27 4/4 1 …" at bounding box center [212, 167] width 424 height 214
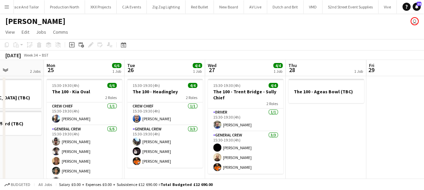
drag, startPoint x: 189, startPoint y: 156, endPoint x: 248, endPoint y: 156, distance: 59.0
click at [248, 156] on app-calendar-viewport "Fri 22 1 Job Sat 23 8/8 2 Jobs Sun 24 2 Jobs Mon 25 6/6 1 Job Tue 26 4/4 1 Job …" at bounding box center [212, 167] width 424 height 214
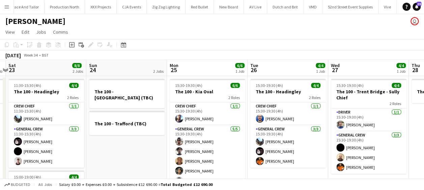
click at [306, 155] on app-calendar-viewport "Thu 21 6/6 1 Job Fri 22 1 Job Sat 23 8/8 2 Jobs Sun 24 2 Jobs Mon 25 6/6 1 Job …" at bounding box center [212, 167] width 424 height 214
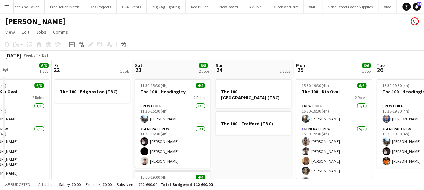
drag, startPoint x: 211, startPoint y: 151, endPoint x: 243, endPoint y: 151, distance: 31.7
click at [243, 151] on app-calendar-viewport "Tue 19 4/4 1 Job Wed 20 4/4 2 Jobs Thu 21 6/6 1 Job Fri 22 1 Job Sat 23 8/8 2 J…" at bounding box center [212, 167] width 424 height 214
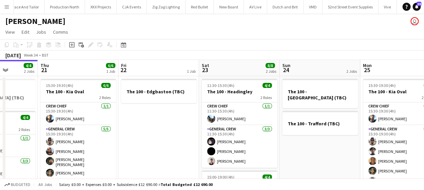
drag, startPoint x: 228, startPoint y: 151, endPoint x: 285, endPoint y: 151, distance: 57.0
click at [282, 151] on app-calendar-viewport "Tue 19 4/4 1 Job Wed 20 4/4 2 Jobs Thu 21 6/6 1 Job Fri 22 1 Job Sat 23 8/8 2 J…" at bounding box center [212, 167] width 424 height 214
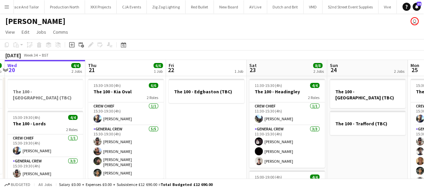
drag, startPoint x: 167, startPoint y: 155, endPoint x: 219, endPoint y: 152, distance: 52.7
click at [219, 152] on app-calendar-viewport "Mon 18 1 Job Tue 19 4/4 1 Job Wed 20 4/4 2 Jobs Thu 21 6/6 1 Job Fri 22 1 Job S…" at bounding box center [212, 167] width 424 height 214
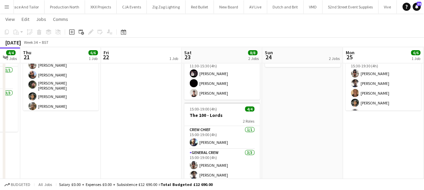
scroll to position [0, 307]
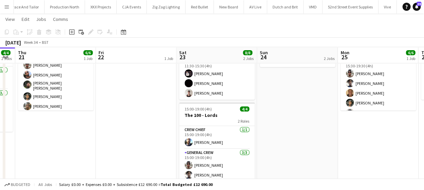
drag, startPoint x: 219, startPoint y: 144, endPoint x: 125, endPoint y: 145, distance: 93.8
click at [125, 145] on app-calendar-viewport "Sun 17 2 Jobs Mon 18 1 Job Tue 19 4/4 1 Job Wed 20 4/4 2 Jobs Thu 21 6/6 1 Job …" at bounding box center [212, 82] width 424 height 247
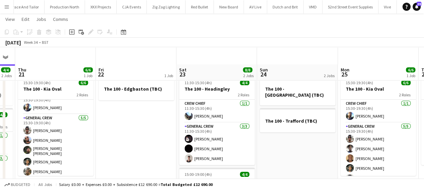
scroll to position [0, 0]
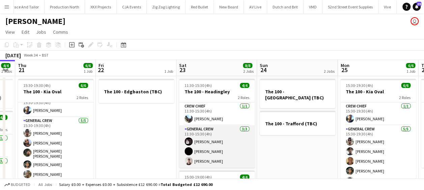
click at [187, 160] on app-user-avatar at bounding box center [189, 161] width 8 height 8
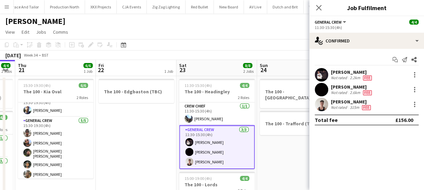
click at [327, 105] on app-user-avatar at bounding box center [321, 104] width 13 height 13
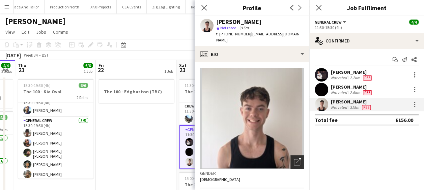
click at [294, 159] on icon "Open photos pop-in" at bounding box center [297, 162] width 7 height 7
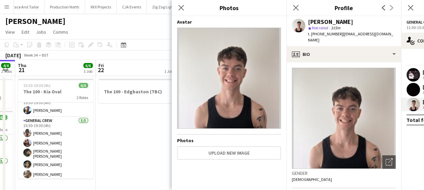
click at [296, 23] on app-user-avatar at bounding box center [298, 25] width 13 height 13
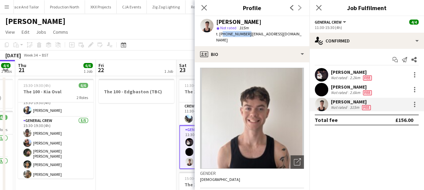
drag, startPoint x: 245, startPoint y: 34, endPoint x: 222, endPoint y: 36, distance: 23.0
click at [222, 36] on span "t. [PHONE_NUMBER]" at bounding box center [233, 33] width 35 height 5
click at [159, 135] on app-date-cell "The 100 - Edgbaston (TBC)" at bounding box center [136, 175] width 81 height 198
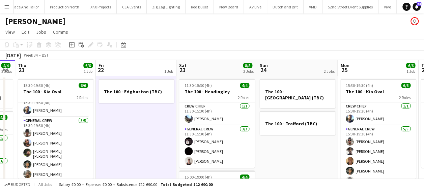
click at [300, 152] on app-date-cell "The 100 - [GEOGRAPHIC_DATA] (TBC) The 100 - Trafford (TBC)" at bounding box center [297, 175] width 81 height 198
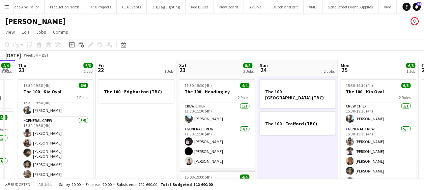
drag, startPoint x: 24, startPoint y: 155, endPoint x: 12, endPoint y: 155, distance: 12.5
click at [12, 155] on app-calendar-viewport "Sun 17 2 Jobs Mon 18 1 Job Tue 19 4/4 1 Job Wed 20 4/4 2 Jobs Thu 21 6/6 1 Job …" at bounding box center [212, 167] width 424 height 214
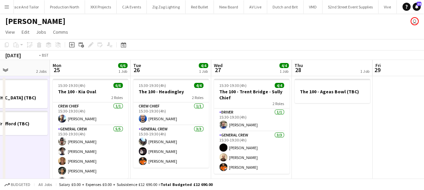
drag, startPoint x: 145, startPoint y: 152, endPoint x: 136, endPoint y: 152, distance: 9.4
click at [136, 152] on app-calendar-viewport "Thu 21 6/6 1 Job Fri 22 1 Job Sat 23 8/8 2 Jobs Sun 24 2 Jobs Mon 25 6/6 1 Job …" at bounding box center [212, 167] width 424 height 214
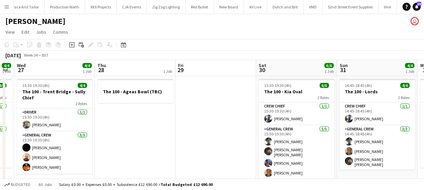
drag, startPoint x: 308, startPoint y: 146, endPoint x: 203, endPoint y: 146, distance: 104.6
click at [205, 148] on app-calendar-viewport "Sat 23 8/8 2 Jobs Sun 24 2 Jobs Mon 25 6/6 1 Job Tue 26 4/4 1 Job Wed 27 4/4 1 …" at bounding box center [212, 167] width 424 height 214
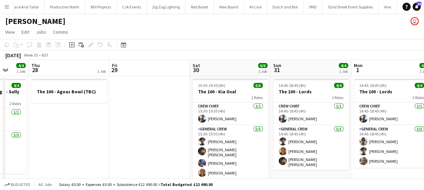
drag, startPoint x: 209, startPoint y: 146, endPoint x: 149, endPoint y: 145, distance: 59.7
click at [148, 146] on app-calendar-viewport "Mon 25 6/6 1 Job Tue 26 4/4 1 Job Wed 27 4/4 1 Job Thu 28 1 Job Fri 29 Sat 30 6…" at bounding box center [212, 167] width 424 height 214
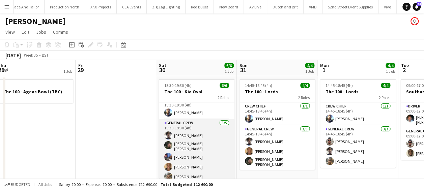
scroll to position [8, 0]
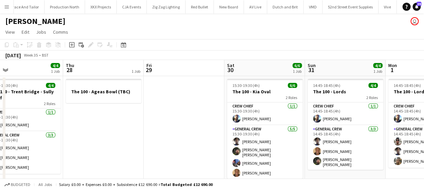
drag, startPoint x: 45, startPoint y: 65, endPoint x: 173, endPoint y: 80, distance: 129.0
click at [173, 80] on app-calendar-viewport "Mon 25 6/6 1 Job Tue 26 4/4 1 Job Wed 27 4/4 1 Job Thu 28 1 Job Fri 29 Sat 30 6…" at bounding box center [212, 126] width 424 height 132
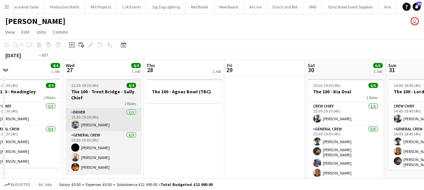
drag, startPoint x: 134, startPoint y: 121, endPoint x: 220, endPoint y: 124, distance: 86.1
click at [223, 123] on app-calendar-viewport "Sun 24 2 Jobs Mon 25 6/6 1 Job Tue 26 4/4 1 Job Wed 27 4/4 1 Job Thu 28 1 Job F…" at bounding box center [212, 126] width 424 height 132
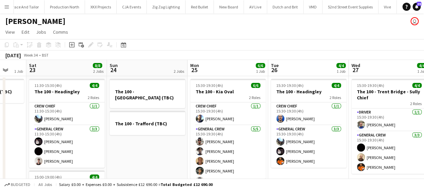
drag, startPoint x: 201, startPoint y: 129, endPoint x: 277, endPoint y: 122, distance: 75.5
click at [282, 121] on app-calendar-viewport "Thu 21 Fri 22 1 Job Sat 23 8/8 2 Jobs Sun 24 2 Jobs Mon 25 6/6 1 Job Tue 26 4/4…" at bounding box center [212, 167] width 424 height 214
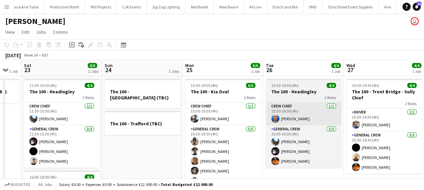
drag, startPoint x: 234, startPoint y: 126, endPoint x: 286, endPoint y: 123, distance: 52.3
click at [286, 123] on app-calendar-viewport "Thu 21 6/6 1 Job Fri 22 1 Job Sat 23 8/8 2 Jobs Sun 24 2 Jobs Mon 25 6/6 1 Job …" at bounding box center [212, 167] width 424 height 214
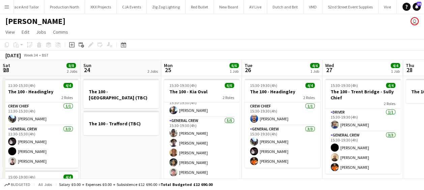
scroll to position [0, 170]
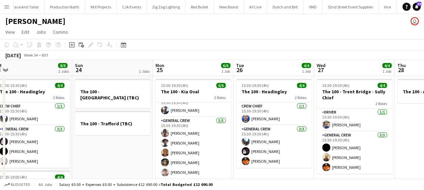
drag, startPoint x: 150, startPoint y: 161, endPoint x: 138, endPoint y: 161, distance: 12.1
click at [138, 161] on app-calendar-viewport "Thu 21 6/6 1 Job Fri 22 1 Job Sat 23 8/8 2 Jobs Sun 24 2 Jobs Mon 25 6/6 1 Job …" at bounding box center [212, 167] width 424 height 214
